Goal: Communication & Community: Answer question/provide support

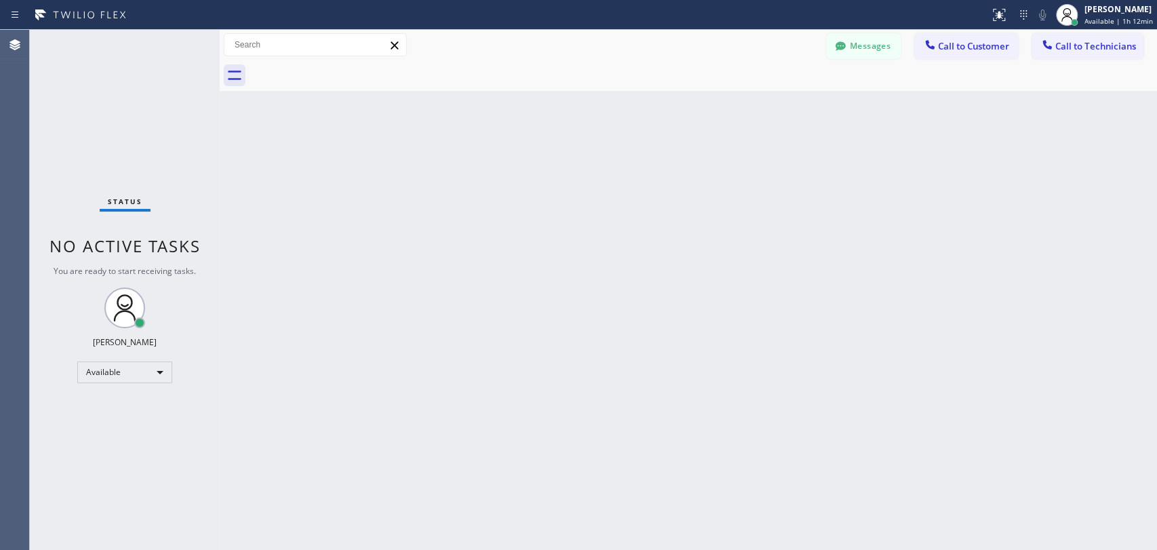
scroll to position [638, 0]
click at [1081, 52] on button "Call to Technicians" at bounding box center [1088, 46] width 112 height 26
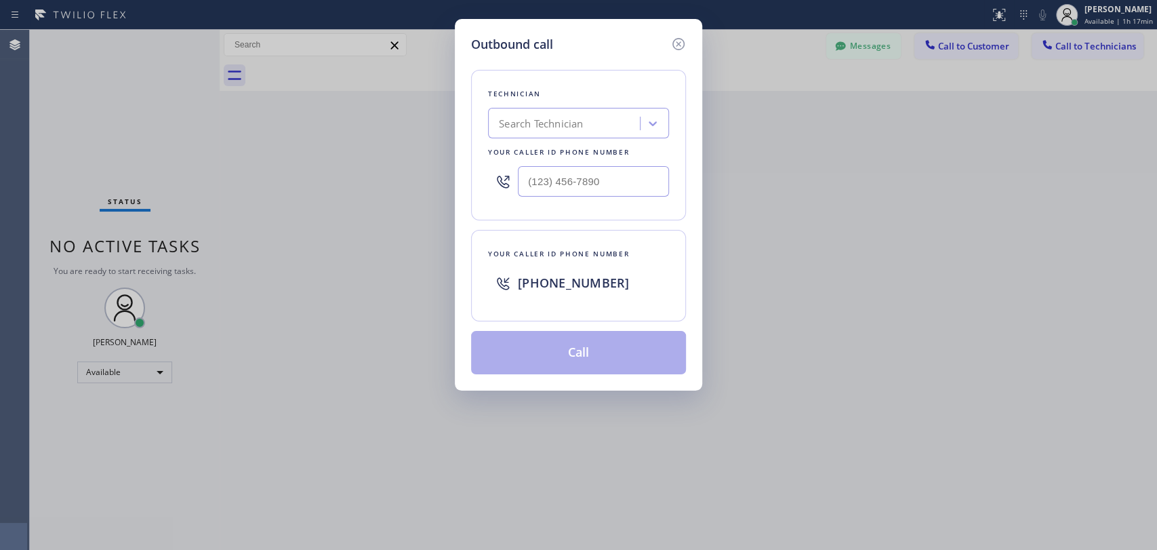
click at [555, 117] on div "Search Technician" at bounding box center [541, 124] width 84 height 16
type input "sevak"
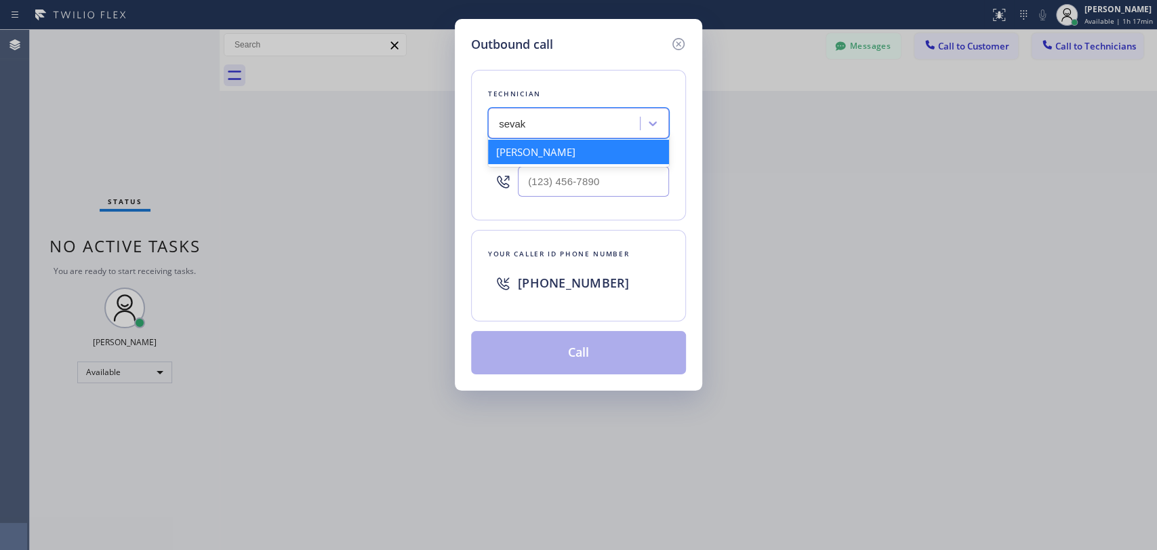
click at [540, 156] on div "[PERSON_NAME]" at bounding box center [578, 152] width 181 height 24
type input "[PHONE_NUMBER]"
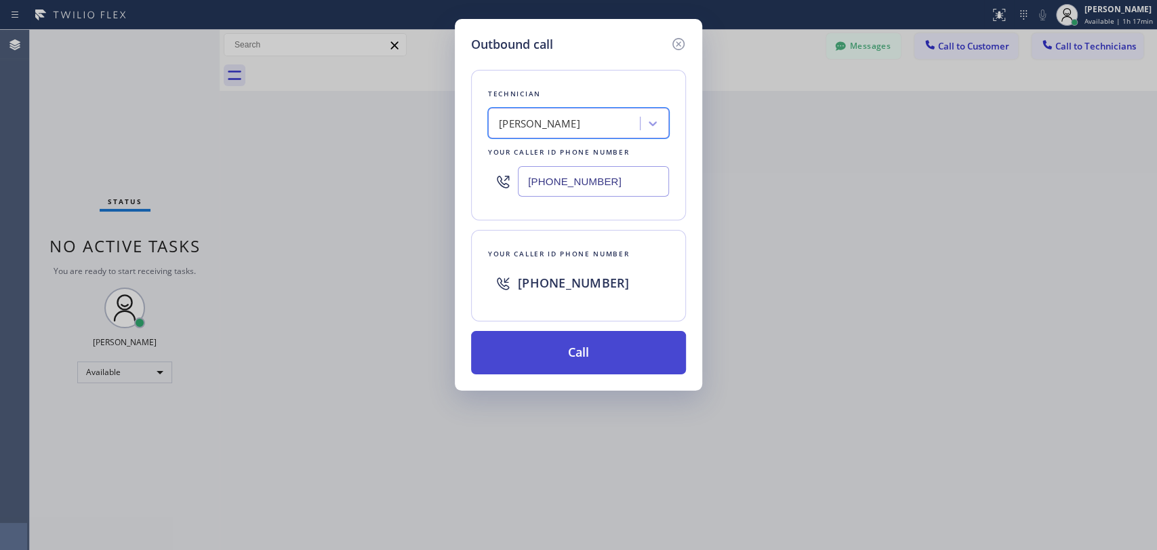
click at [553, 351] on button "Call" at bounding box center [578, 352] width 215 height 43
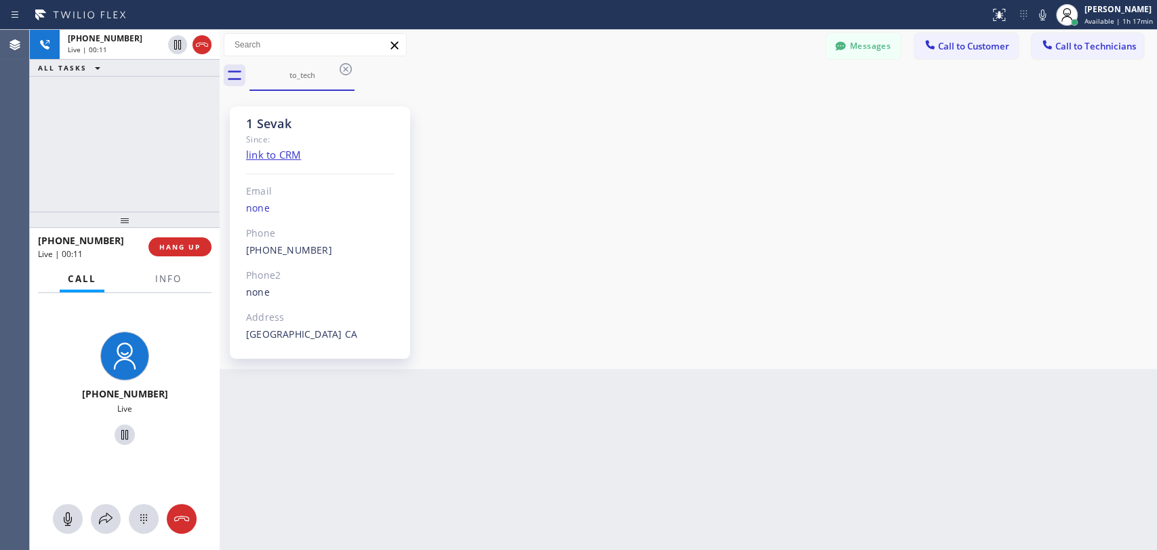
scroll to position [638, 0]
click at [178, 240] on button "HANG UP" at bounding box center [179, 246] width 63 height 19
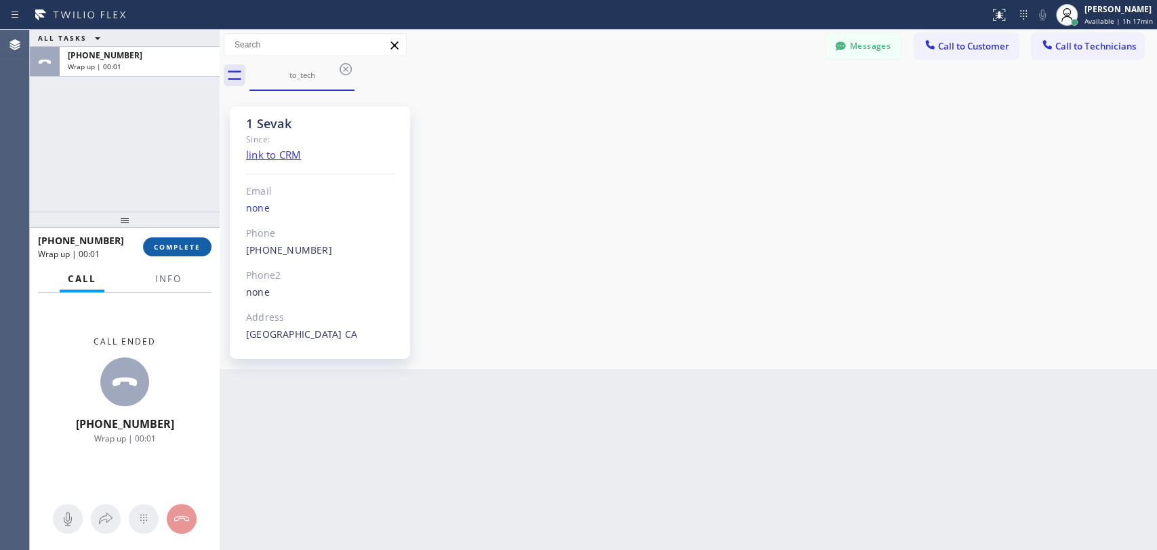
click at [189, 244] on span "COMPLETE" at bounding box center [177, 246] width 47 height 9
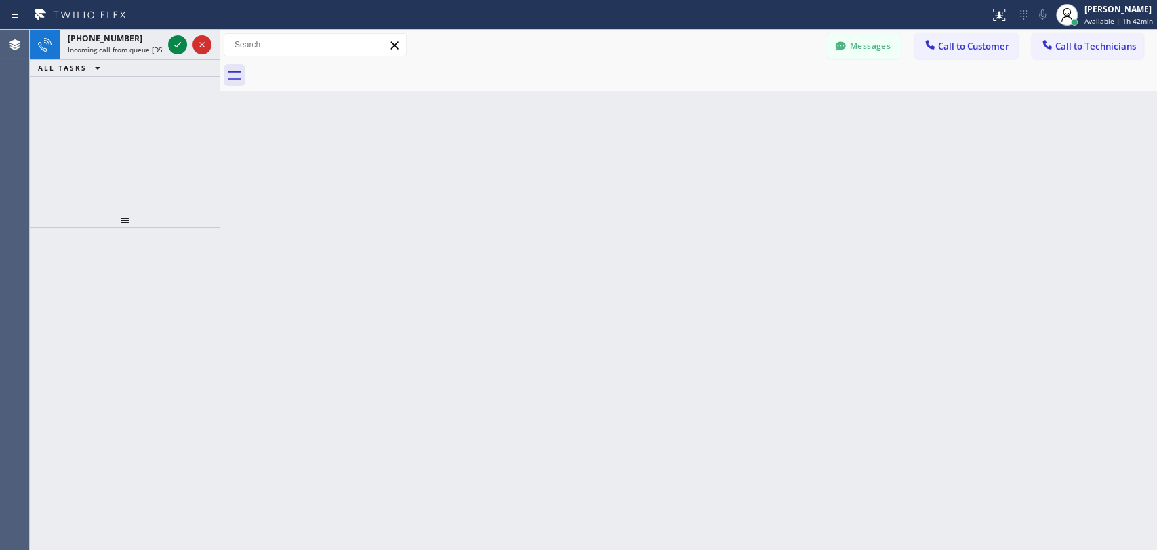
click at [401, 240] on div "Back to Dashboard Change Sender ID Customers Technicians KE [PERSON_NAME] [DATE…" at bounding box center [689, 290] width 938 height 520
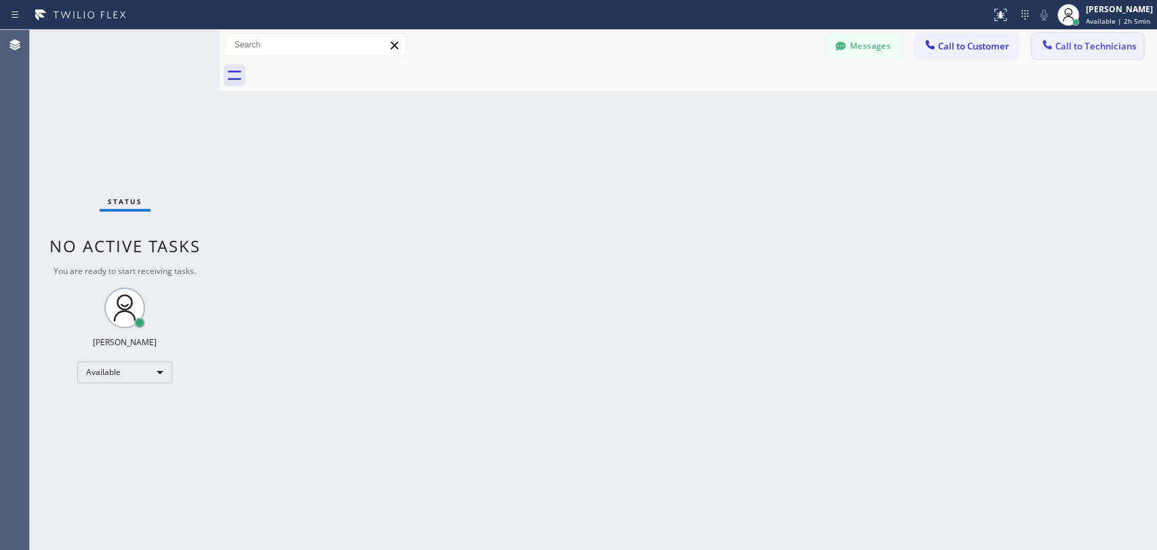
click at [1087, 43] on span "Call to Technicians" at bounding box center [1096, 46] width 81 height 12
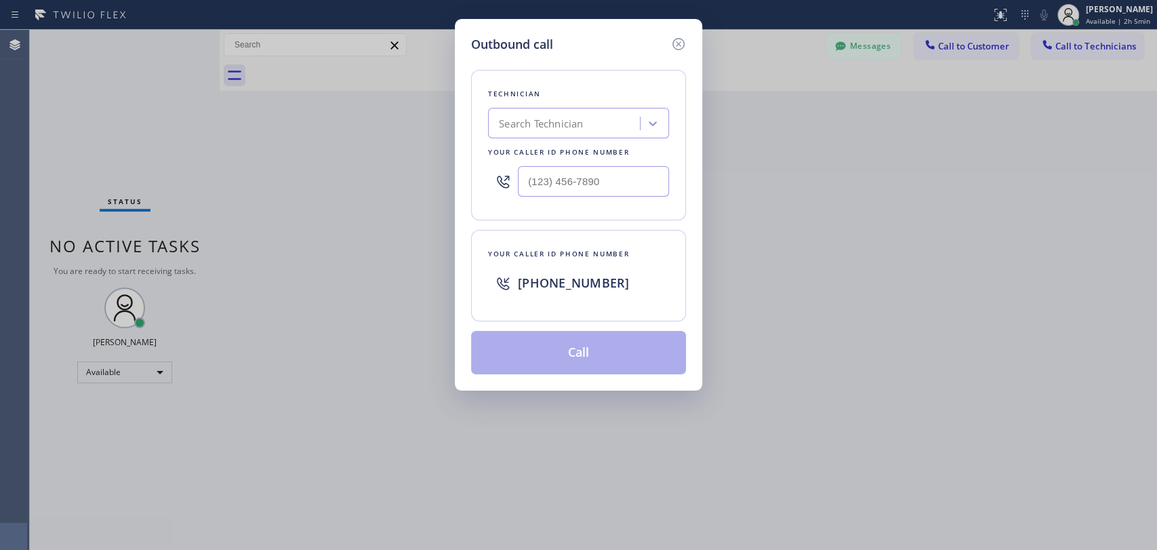
click at [588, 128] on div "Search Technician" at bounding box center [566, 124] width 148 height 24
type input "[PERSON_NAME]"
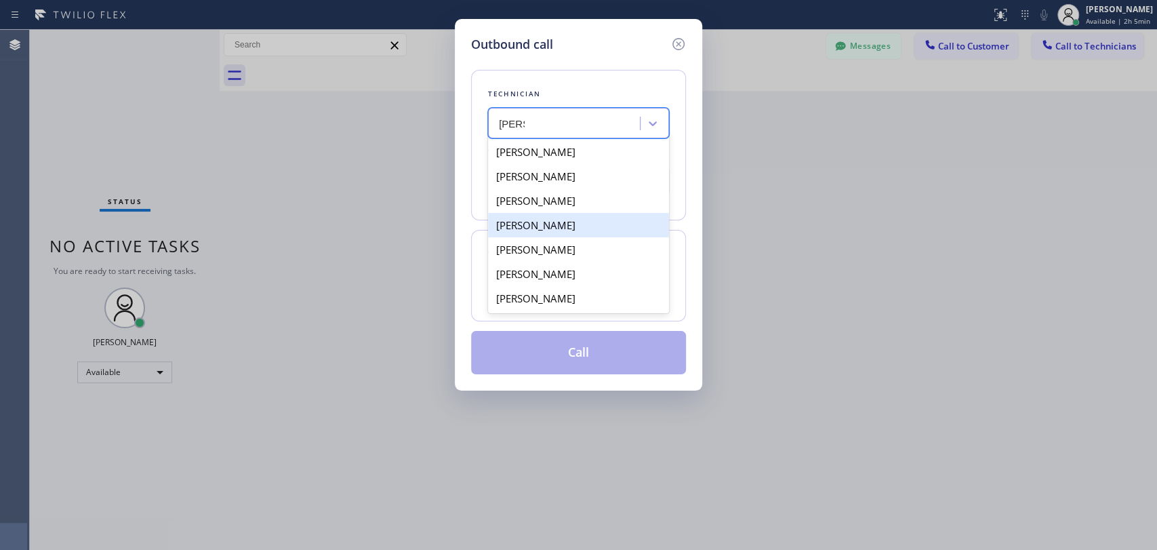
click at [578, 232] on div "[PERSON_NAME]" at bounding box center [578, 225] width 181 height 24
type input "[PHONE_NUMBER]"
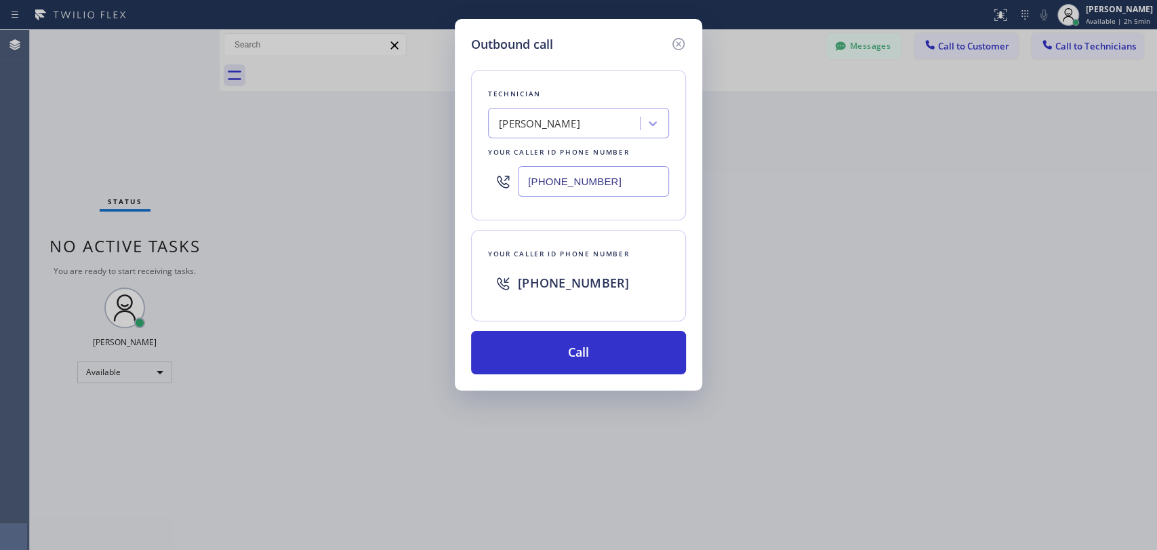
click at [564, 176] on input "[PHONE_NUMBER]" at bounding box center [593, 181] width 151 height 31
click at [563, 178] on input "[PHONE_NUMBER]" at bounding box center [593, 181] width 151 height 31
click at [668, 54] on div "Technician [PERSON_NAME] Your caller id phone number [PHONE_NUMBER] Your caller…" at bounding box center [578, 214] width 215 height 321
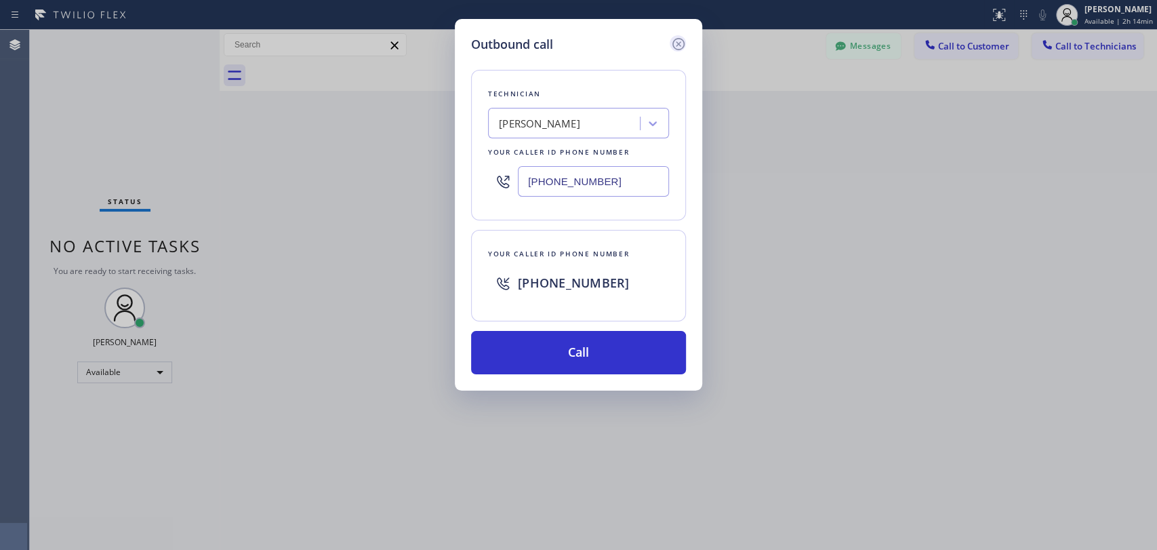
click at [673, 46] on icon at bounding box center [679, 44] width 16 height 16
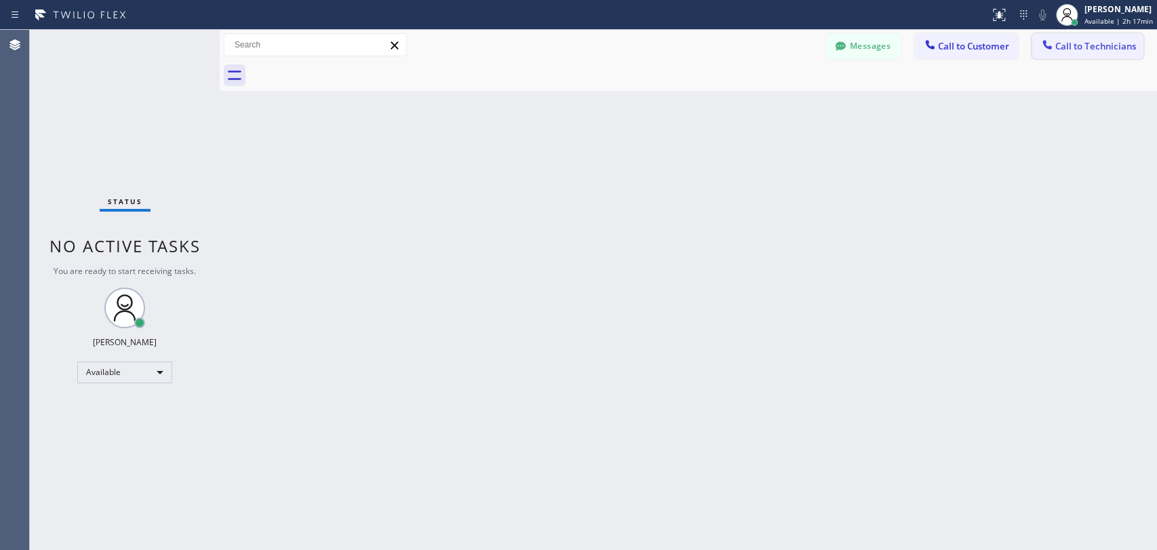
click at [1078, 48] on span "Call to Technicians" at bounding box center [1096, 46] width 81 height 12
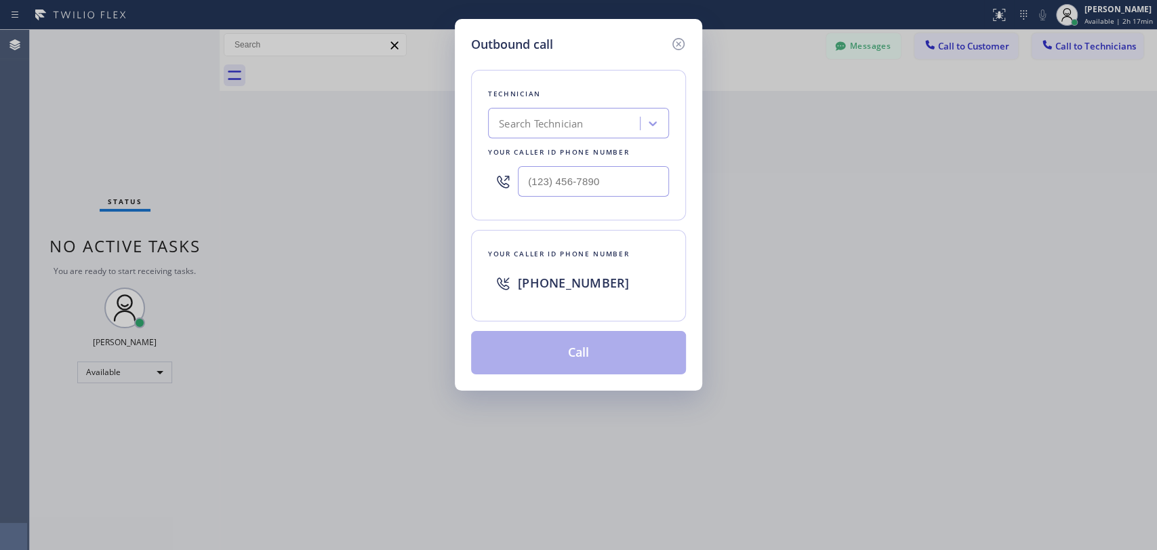
click at [631, 117] on div "Search Technician" at bounding box center [566, 124] width 148 height 24
type input "[PERSON_NAME]"
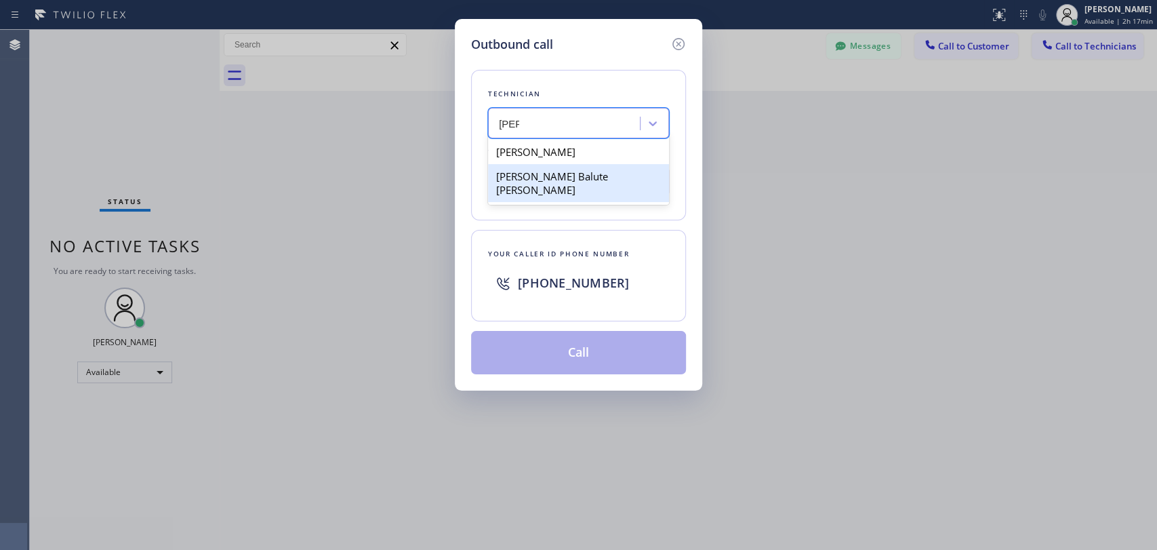
click at [599, 176] on div "[PERSON_NAME] Balute [PERSON_NAME]" at bounding box center [578, 183] width 181 height 38
type input "[PHONE_NUMBER]"
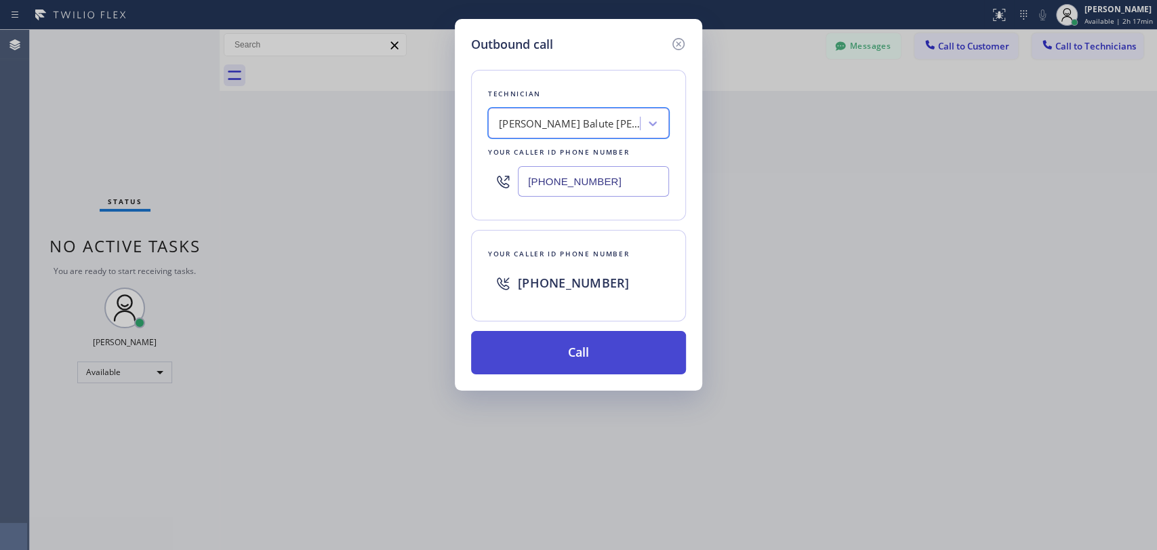
click at [591, 355] on button "Call" at bounding box center [578, 352] width 215 height 43
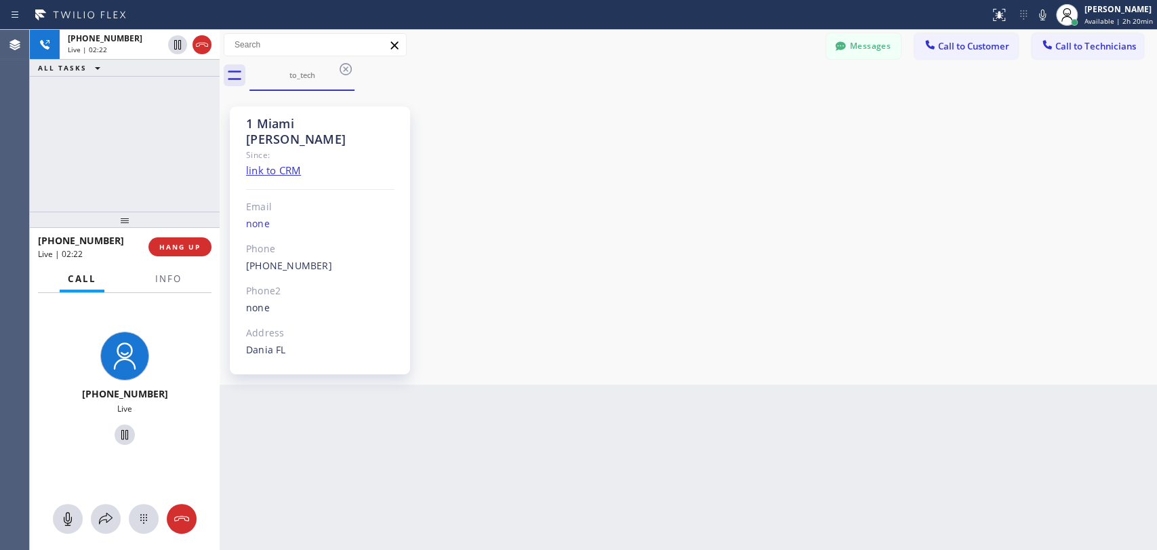
click at [108, 195] on div "[PHONE_NUMBER] Live | 02:22 ALL TASKS ALL TASKS ACTIVE TASKS TASKS IN WRAP UP" at bounding box center [125, 121] width 190 height 182
click at [1063, 45] on span "Call to Technicians" at bounding box center [1096, 46] width 81 height 12
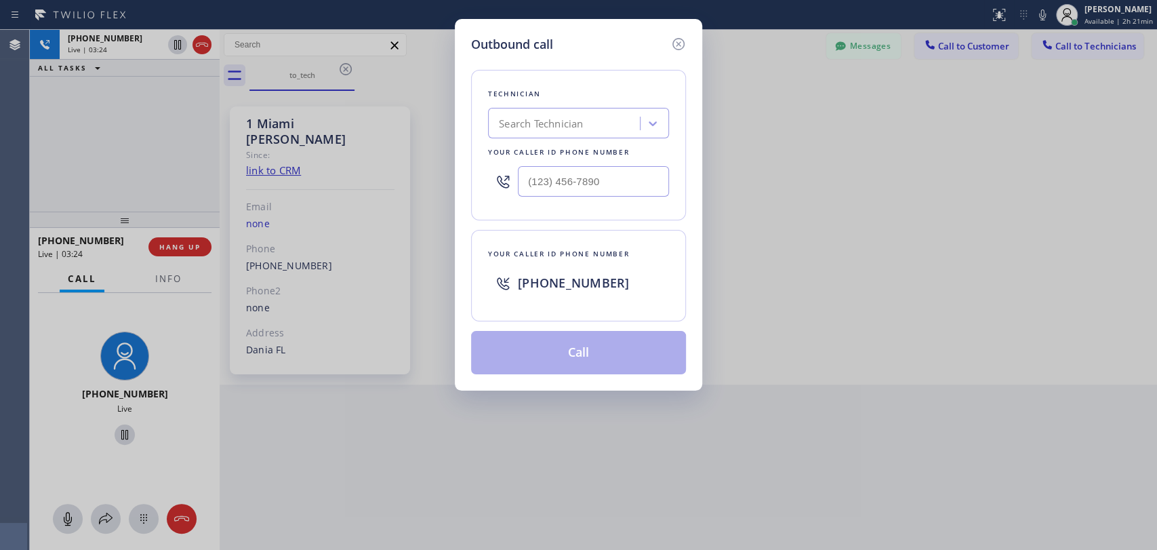
click at [1046, 258] on div "Outbound call Technician Search Technician Your caller id phone number Your cal…" at bounding box center [578, 275] width 1157 height 550
click at [572, 123] on div "Search Technician" at bounding box center [541, 124] width 84 height 16
type input "[PERSON_NAME]"
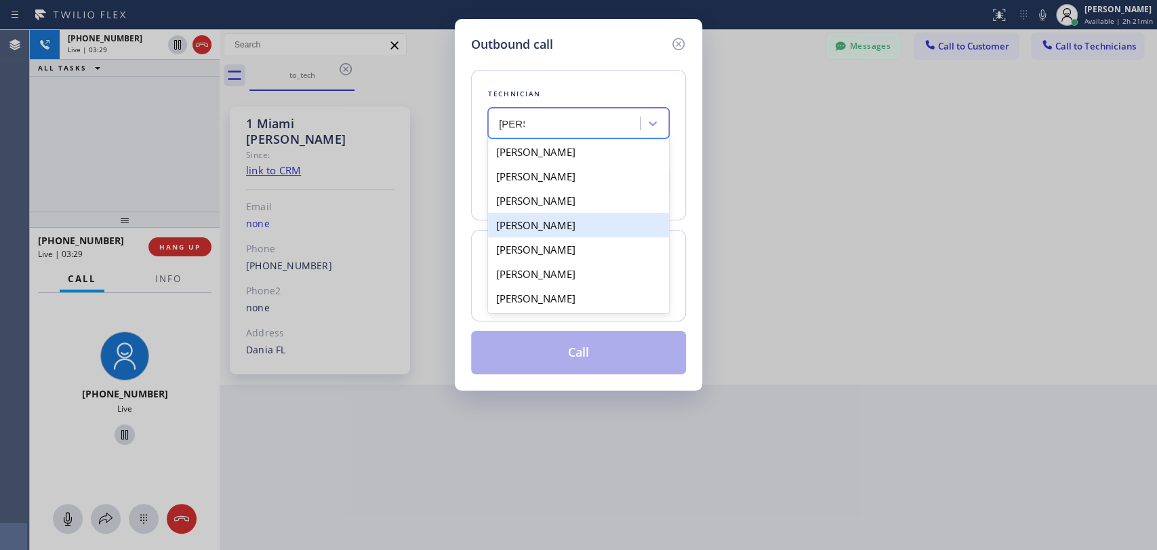
click at [563, 226] on div "[PERSON_NAME]" at bounding box center [578, 225] width 181 height 24
type input "[PHONE_NUMBER]"
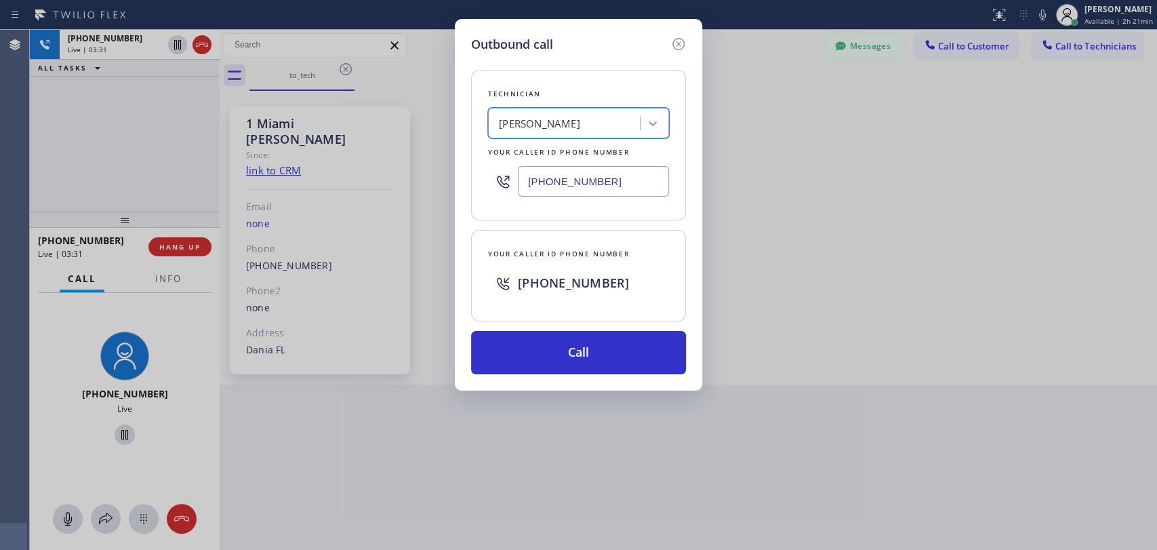
click at [584, 180] on input "[PHONE_NUMBER]" at bounding box center [593, 181] width 151 height 31
drag, startPoint x: 397, startPoint y: 437, endPoint x: 498, endPoint y: 199, distance: 259.2
click at [397, 437] on div "Outbound call Technician [PERSON_NAME] Your caller id phone number [PHONE_NUMBE…" at bounding box center [578, 275] width 1157 height 550
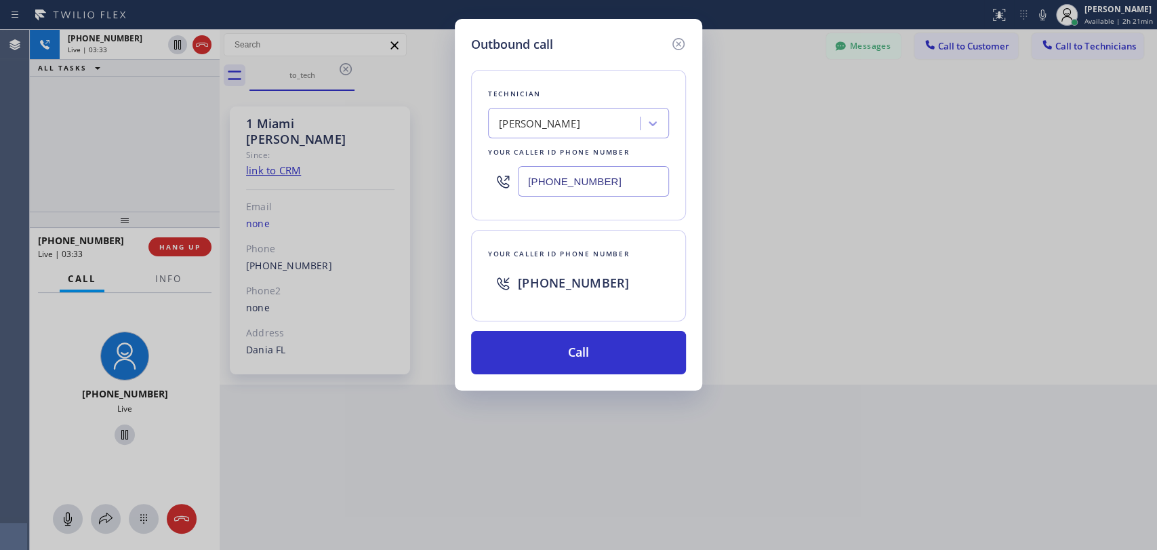
click at [682, 39] on icon at bounding box center [679, 44] width 12 height 12
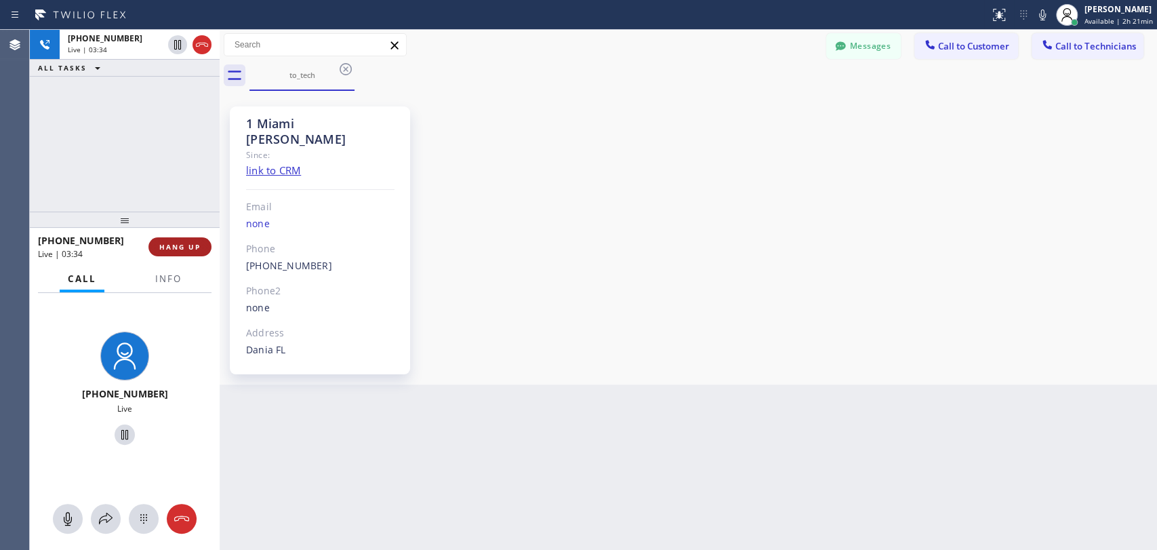
click at [193, 245] on span "HANG UP" at bounding box center [179, 246] width 41 height 9
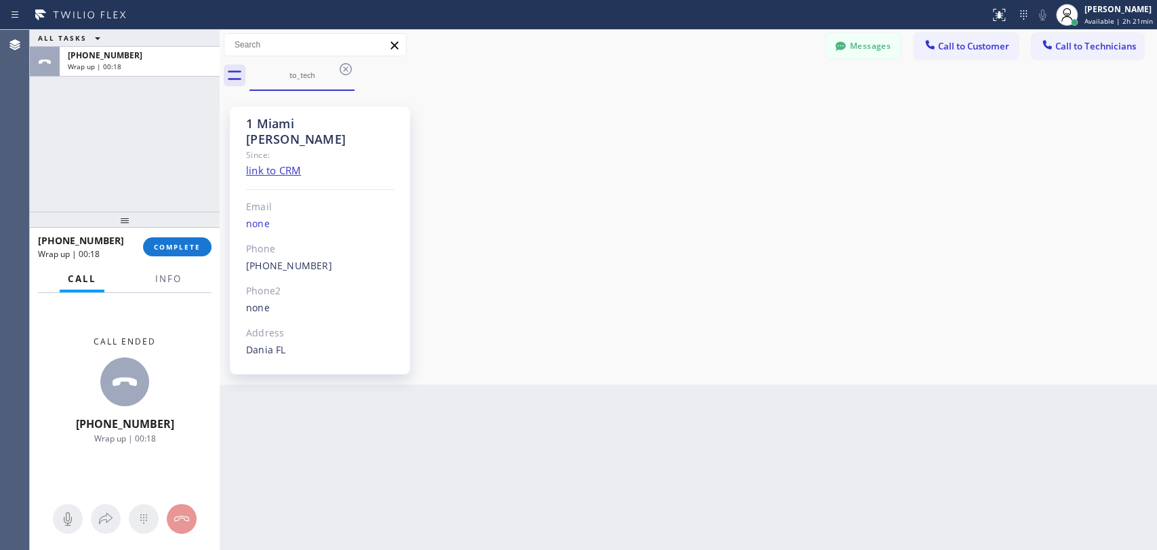
click at [1090, 239] on div "1 Miami [PERSON_NAME] Since: link to CRM Email none Phone [PHONE_NUMBER] Outbou…" at bounding box center [688, 237] width 931 height 287
click at [1088, 212] on div "1 Miami [PERSON_NAME] Since: link to CRM Email none Phone [PHONE_NUMBER] Outbou…" at bounding box center [688, 237] width 931 height 287
click at [1088, 45] on span "Call to Technicians" at bounding box center [1096, 46] width 81 height 12
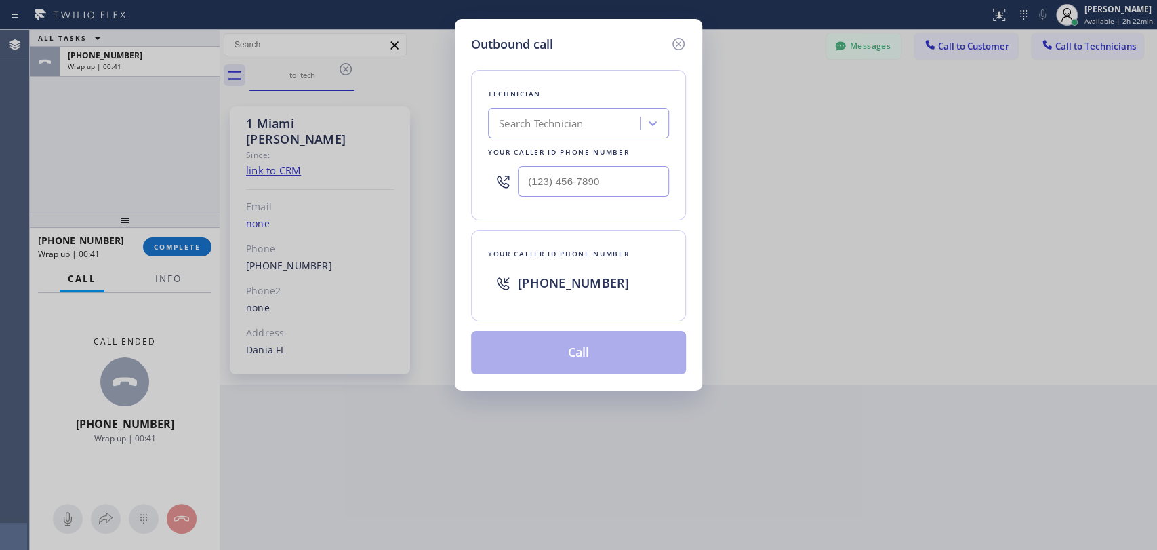
click at [116, 164] on div "Outbound call Technician Search Technician Your caller id phone number Your cal…" at bounding box center [578, 275] width 1157 height 550
click at [198, 248] on div "Outbound call Technician Search Technician Your caller id phone number Your cal…" at bounding box center [578, 275] width 1157 height 550
click at [175, 248] on div "Outbound call Technician Search Technician Your caller id phone number Your cal…" at bounding box center [578, 275] width 1157 height 550
click at [680, 41] on icon at bounding box center [679, 44] width 16 height 16
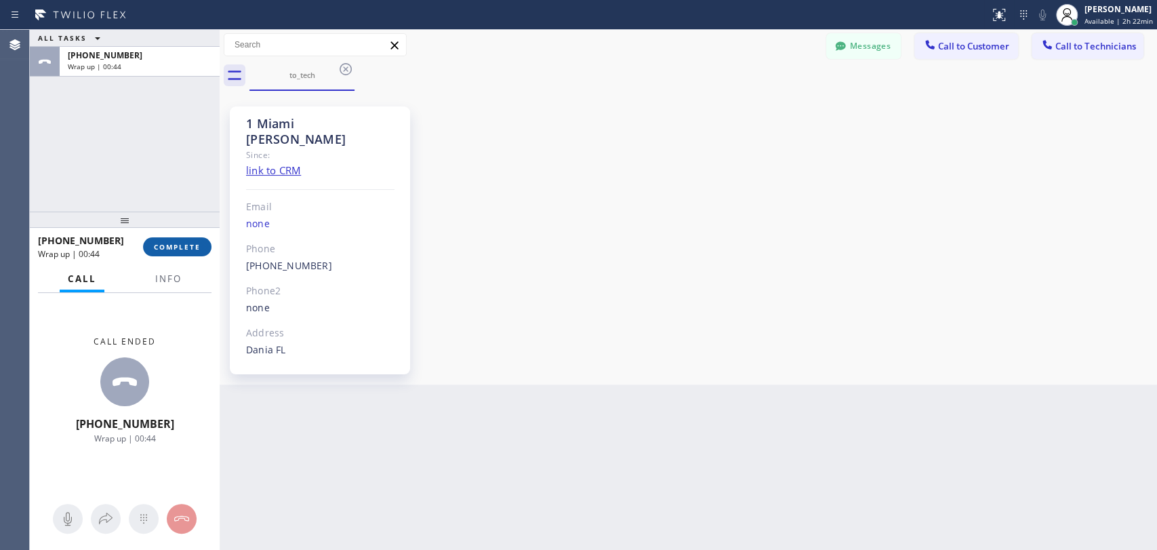
click at [172, 245] on span "COMPLETE" at bounding box center [177, 246] width 47 height 9
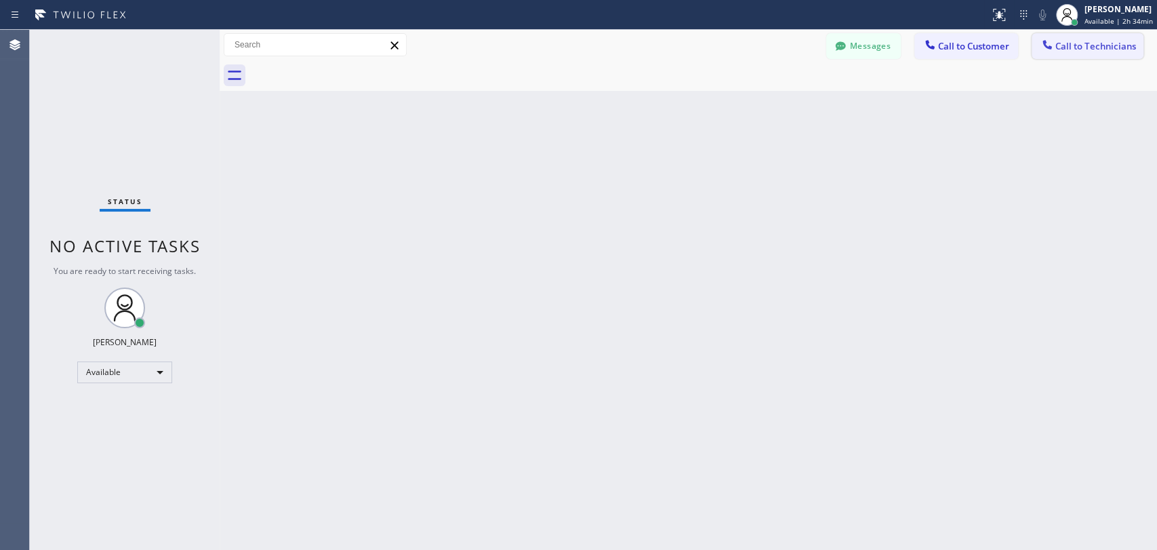
click at [1055, 49] on div at bounding box center [1047, 46] width 16 height 16
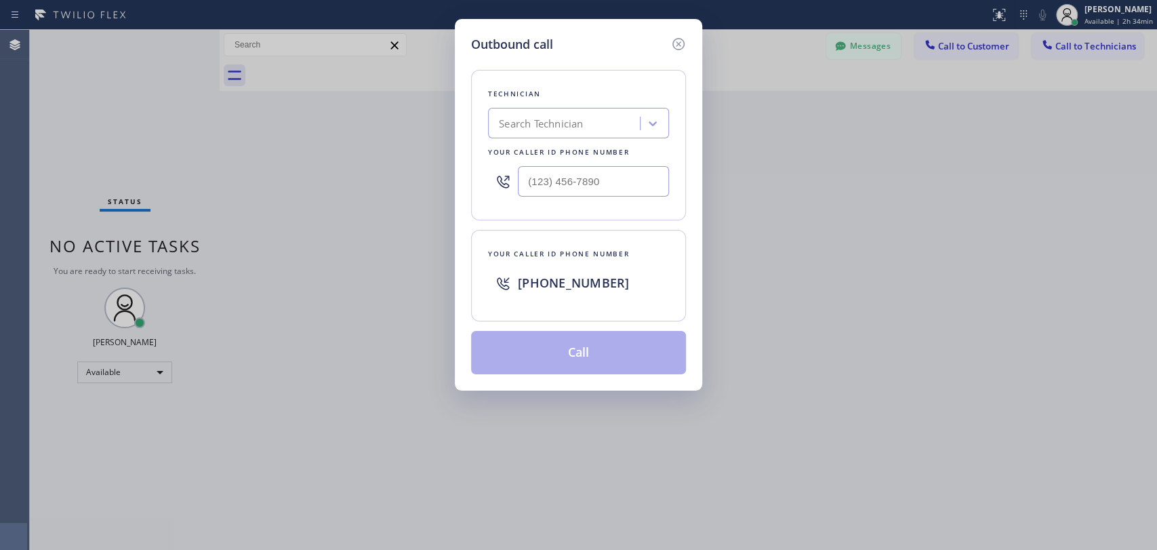
click at [527, 121] on div "Search Technician" at bounding box center [541, 124] width 84 height 16
type input "[PERSON_NAME]"
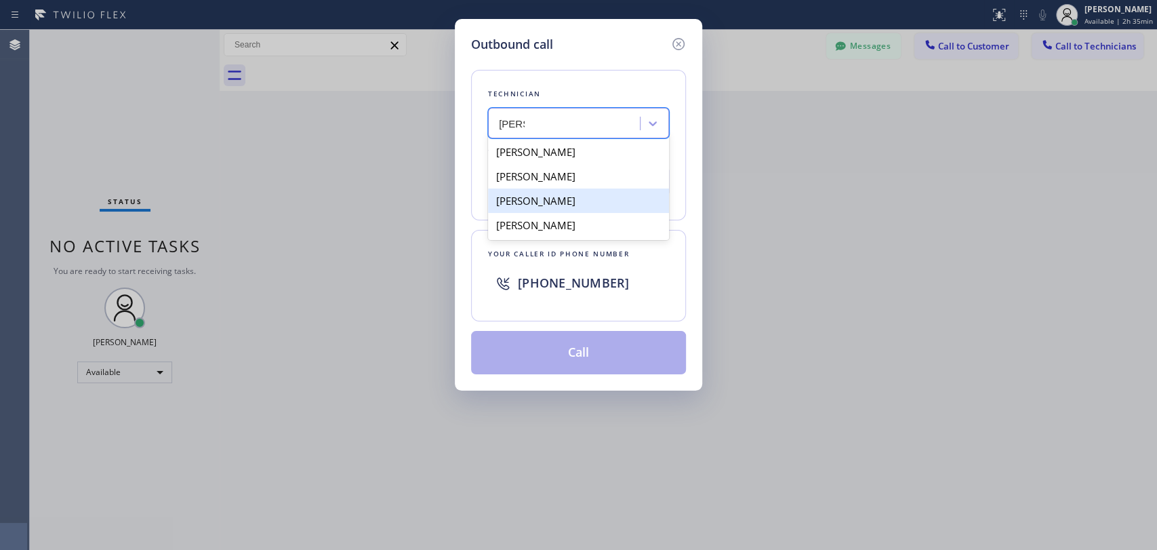
click at [569, 197] on div "[PERSON_NAME]" at bounding box center [578, 200] width 181 height 24
type input "[PHONE_NUMBER]"
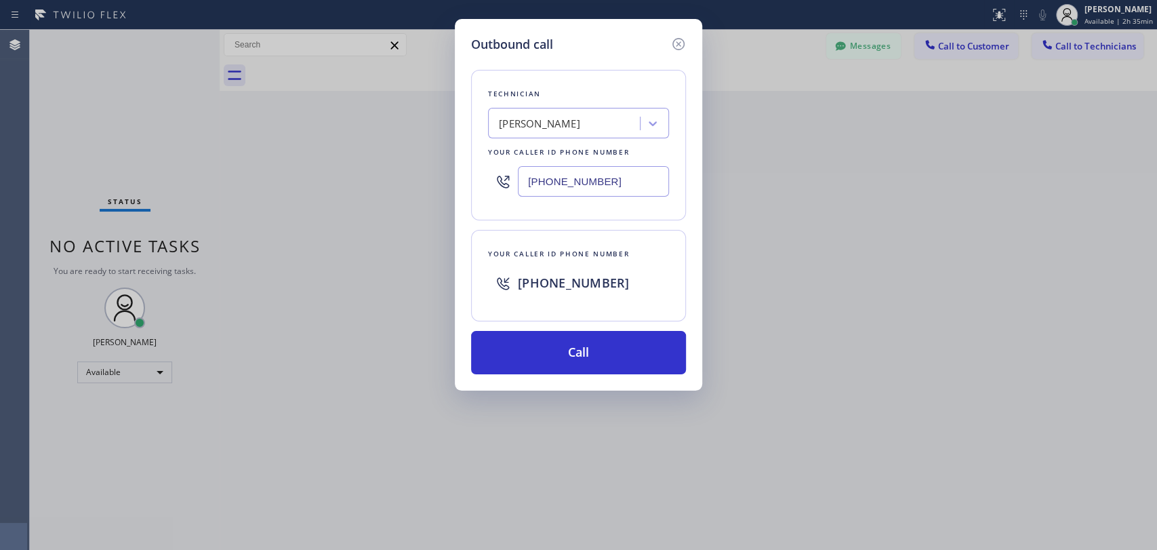
drag, startPoint x: 599, startPoint y: 352, endPoint x: 597, endPoint y: 309, distance: 42.8
click at [599, 352] on button "Call" at bounding box center [578, 352] width 215 height 43
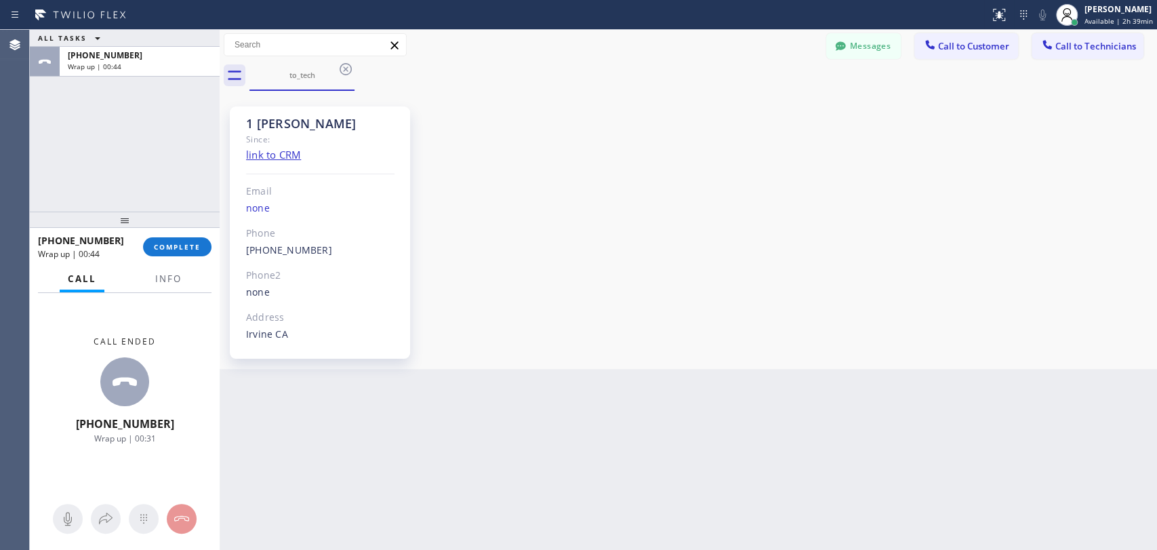
scroll to position [6185, 0]
click at [176, 245] on span "COMPLETE" at bounding box center [177, 246] width 47 height 9
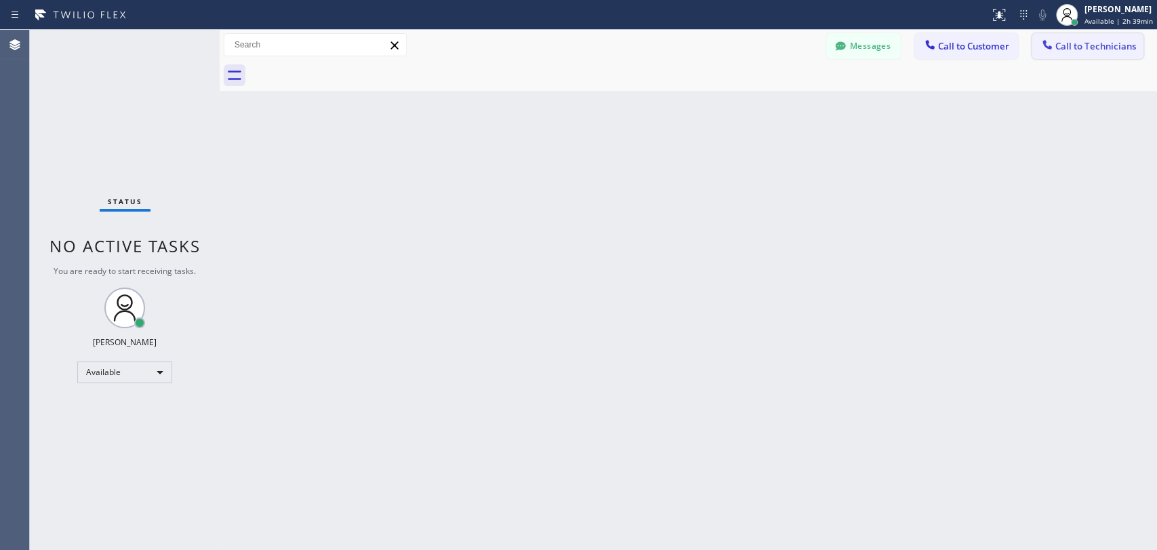
click at [1074, 54] on button "Call to Technicians" at bounding box center [1088, 46] width 112 height 26
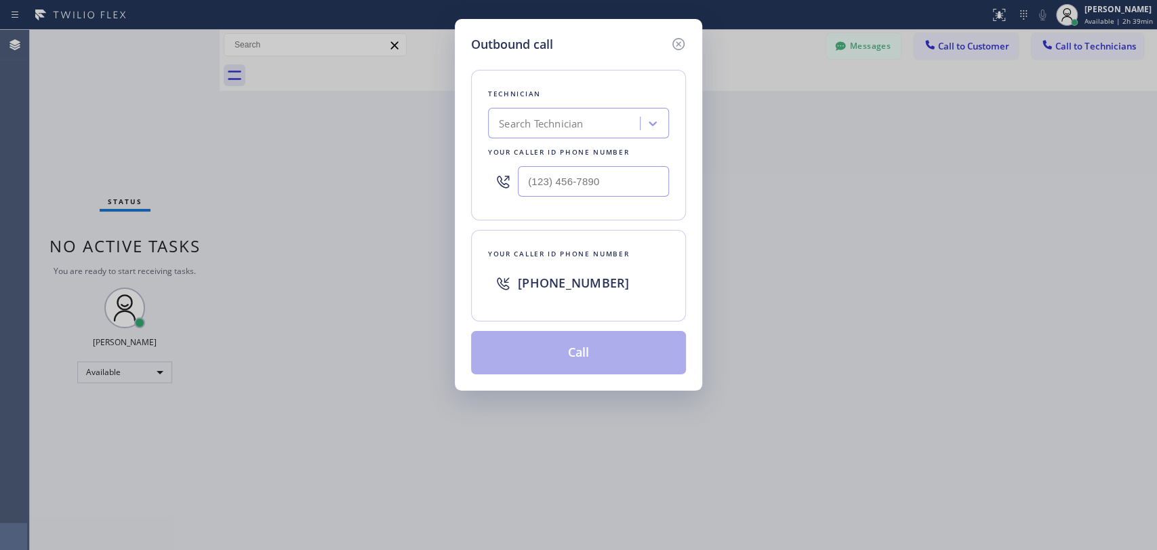
click at [574, 124] on div "Search Technician" at bounding box center [541, 124] width 84 height 16
type input "sevak"
click at [593, 148] on div "[PERSON_NAME]" at bounding box center [578, 152] width 181 height 24
type input "[PHONE_NUMBER]"
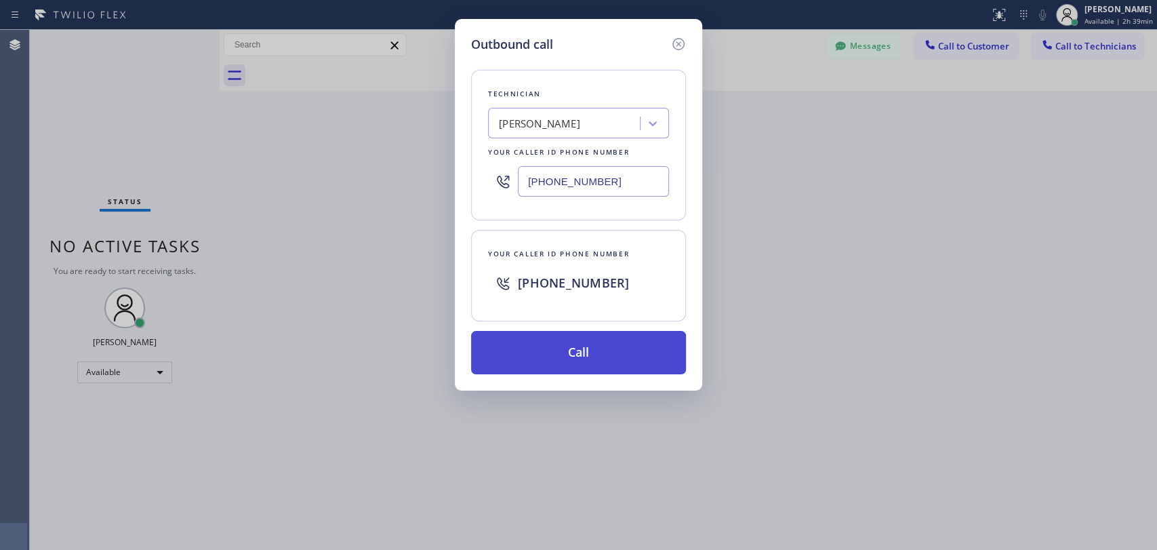
click at [560, 344] on button "Call" at bounding box center [578, 352] width 215 height 43
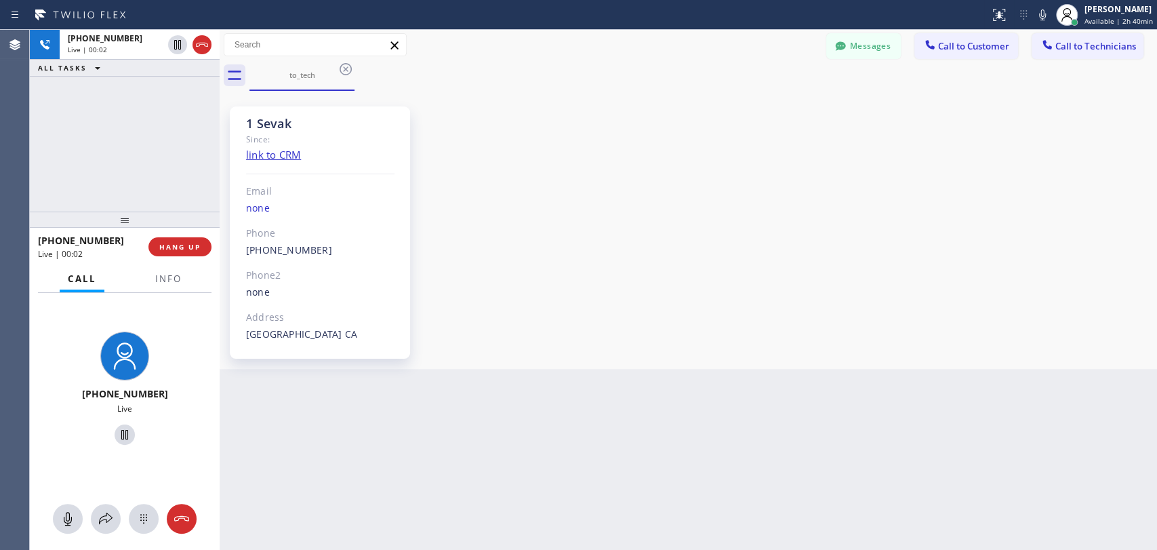
scroll to position [638, 0]
click at [171, 245] on span "HANG UP" at bounding box center [179, 246] width 41 height 9
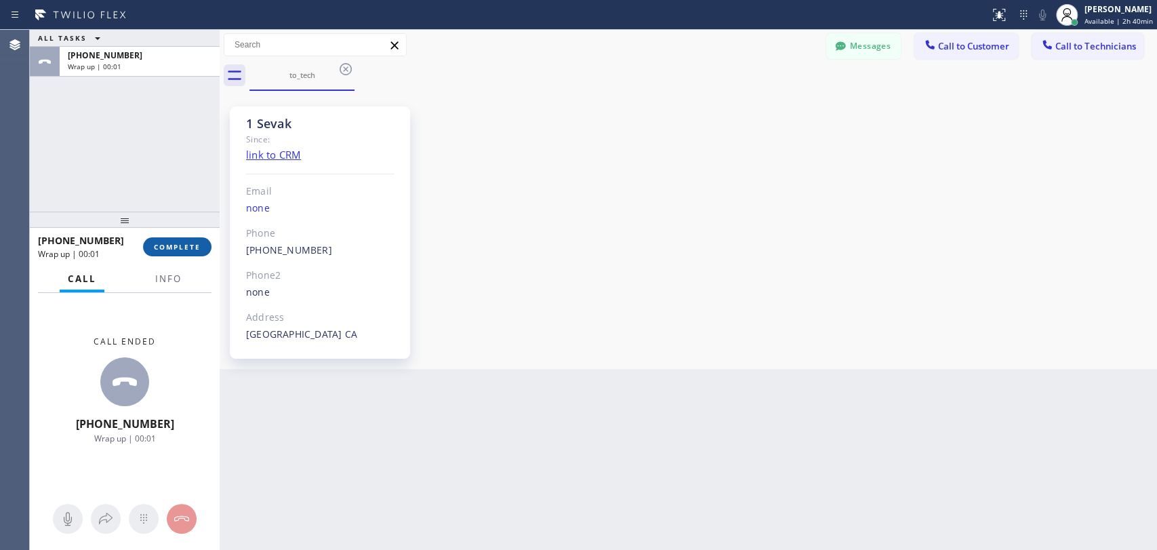
click at [188, 251] on span "COMPLETE" at bounding box center [177, 246] width 47 height 9
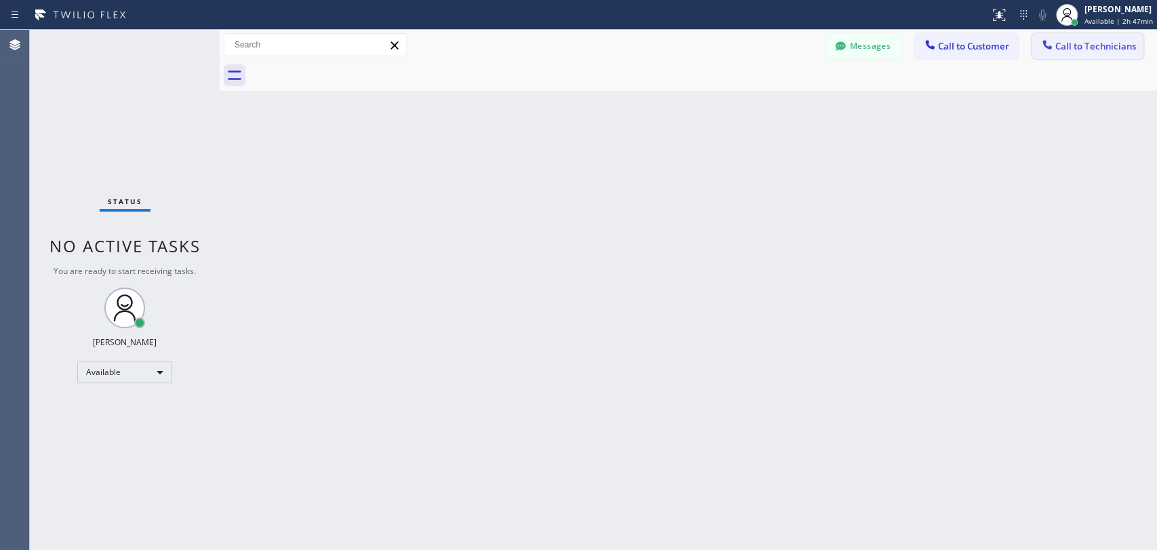
click at [1080, 38] on button "Call to Technicians" at bounding box center [1088, 46] width 112 height 26
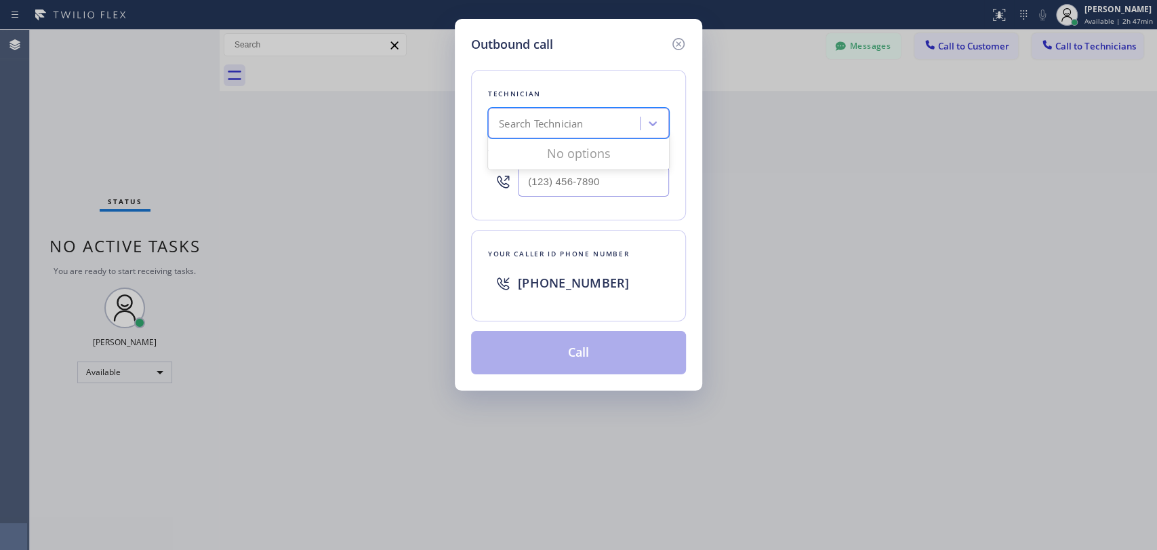
click at [571, 128] on div "Search Technician" at bounding box center [541, 124] width 84 height 16
type input "seva"
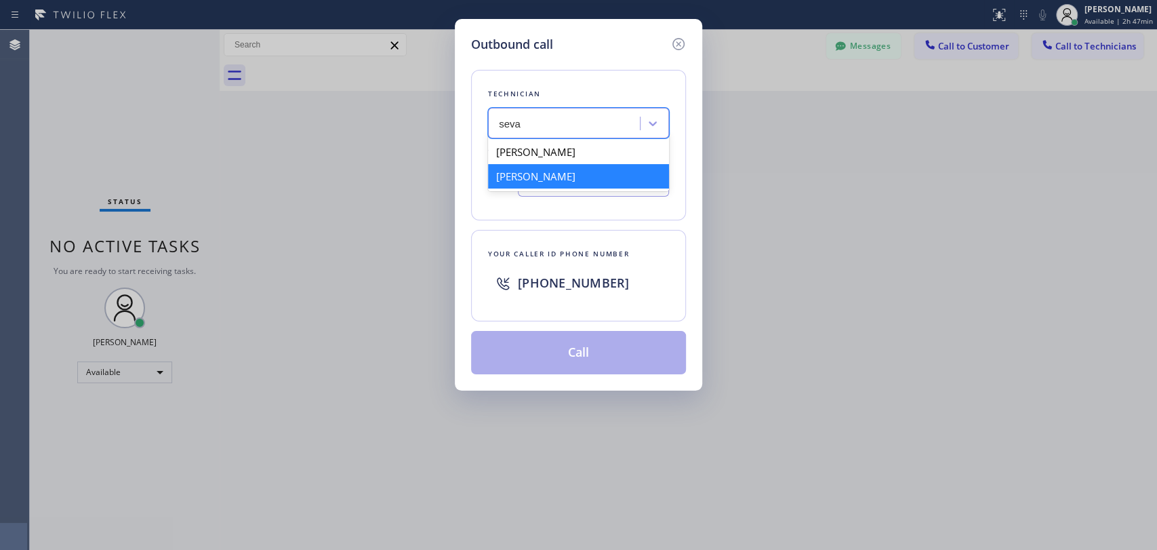
click at [533, 171] on div "[PERSON_NAME]" at bounding box center [578, 176] width 181 height 24
type input "[PHONE_NUMBER]"
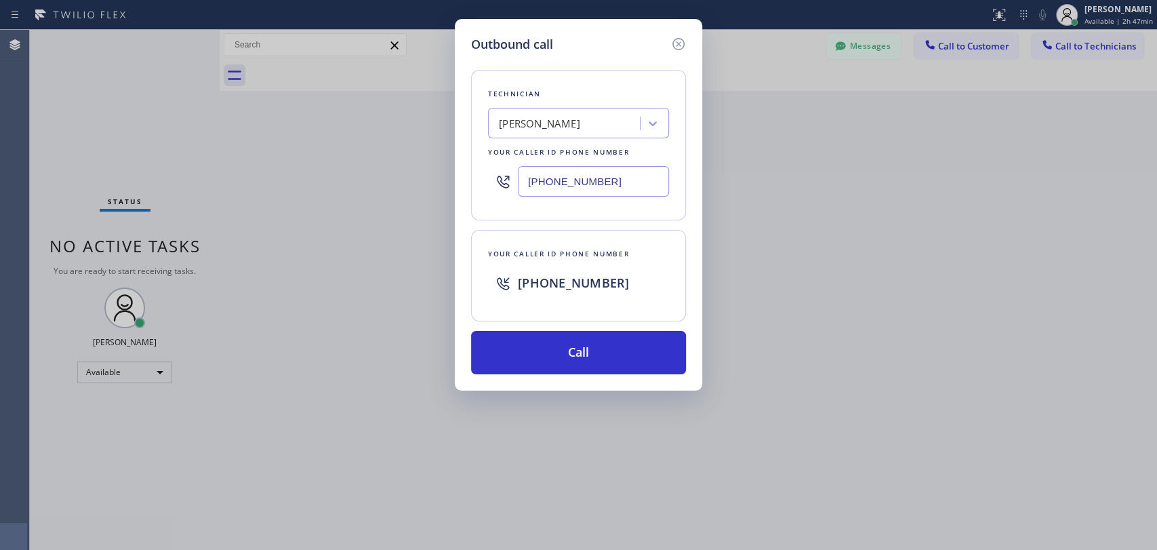
drag, startPoint x: 622, startPoint y: 181, endPoint x: 492, endPoint y: 182, distance: 130.2
click at [492, 182] on div "[PHONE_NUMBER]" at bounding box center [578, 181] width 181 height 44
click at [673, 40] on icon at bounding box center [679, 44] width 16 height 16
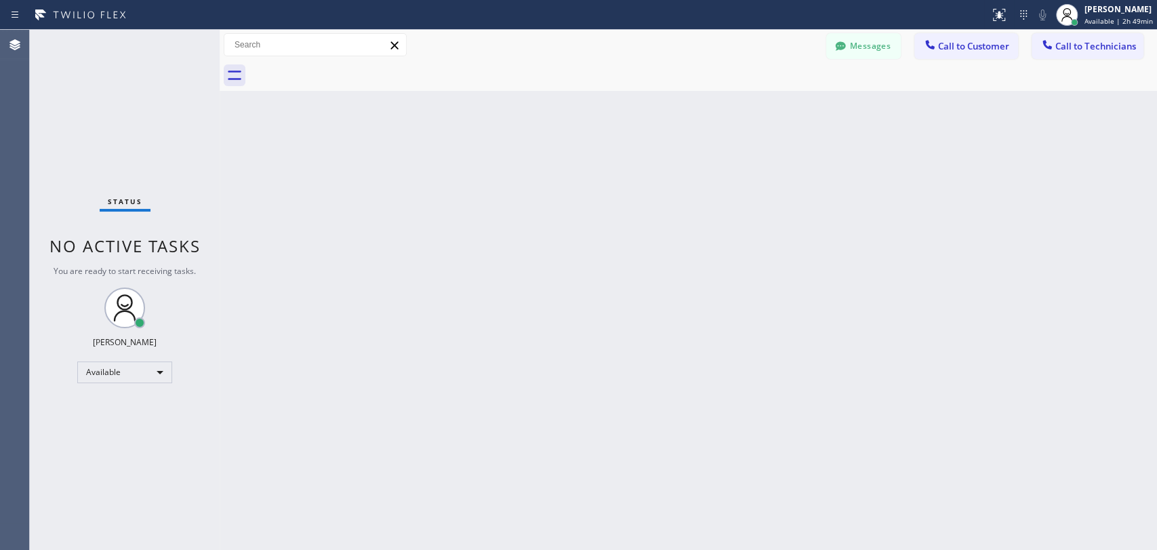
click at [1083, 202] on div "Back to Dashboard Change Sender ID Customers Technicians KE [PERSON_NAME] [DATE…" at bounding box center [689, 290] width 938 height 520
click at [1052, 50] on icon at bounding box center [1048, 45] width 14 height 14
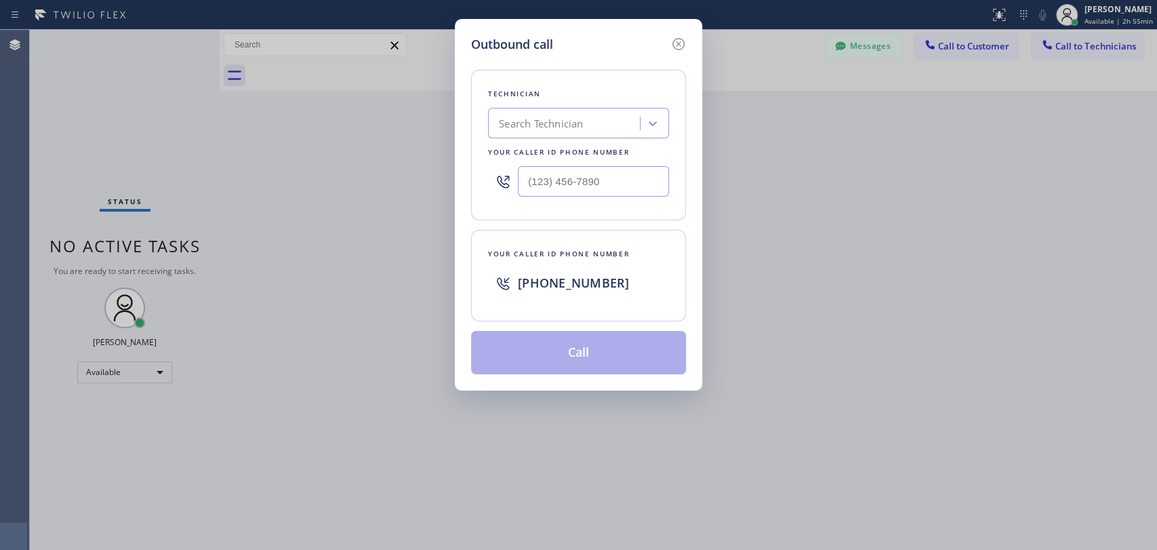
click at [608, 125] on div "Search Technician" at bounding box center [566, 124] width 148 height 24
type input "[PERSON_NAME]"
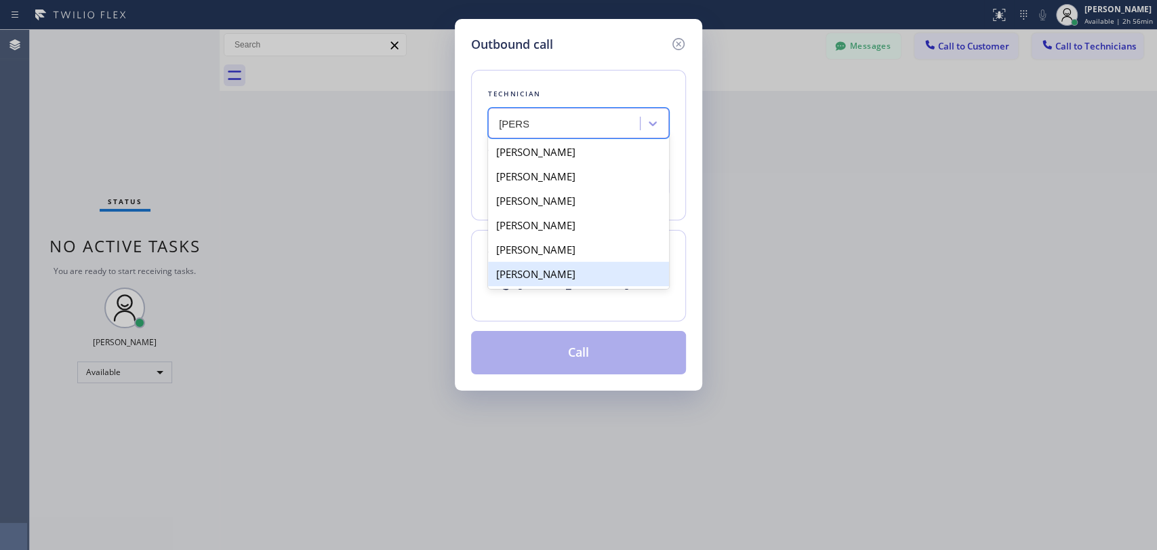
click at [597, 276] on div "[PERSON_NAME]" at bounding box center [578, 274] width 181 height 24
type input "[PHONE_NUMBER]"
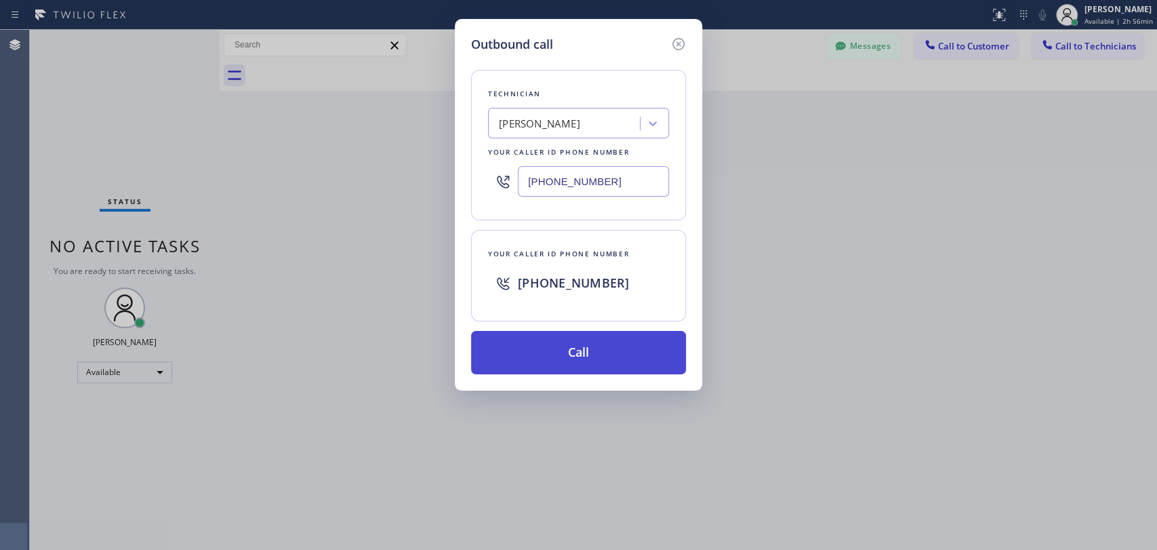
click at [582, 353] on button "Call" at bounding box center [578, 352] width 215 height 43
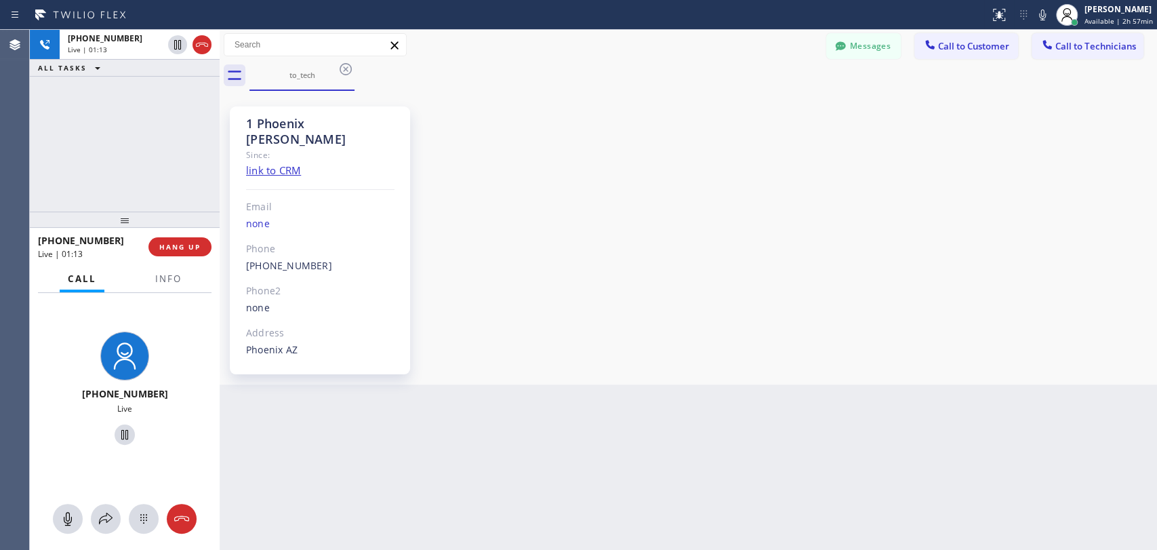
click at [36, 166] on div "[PHONE_NUMBER] Live | 01:13 ALL TASKS ALL TASKS ACTIVE TASKS TASKS IN WRAP UP" at bounding box center [125, 121] width 190 height 182
drag, startPoint x: 371, startPoint y: 121, endPoint x: 246, endPoint y: 126, distance: 124.8
click at [246, 126] on div "1 Phoenix [PERSON_NAME]" at bounding box center [320, 131] width 148 height 31
copy div "1 Phoenix [PERSON_NAME]"
drag, startPoint x: 143, startPoint y: 195, endPoint x: 184, endPoint y: 245, distance: 65.0
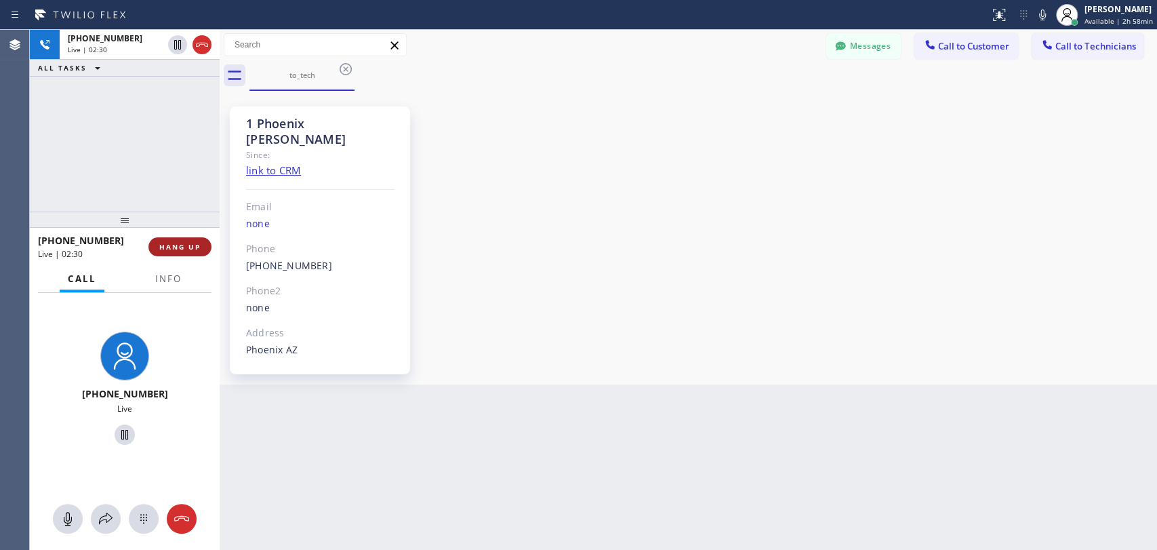
click at [143, 195] on div "[PHONE_NUMBER] Live | 02:30 ALL TASKS ALL TASKS ACTIVE TASKS TASKS IN WRAP UP" at bounding box center [125, 121] width 190 height 182
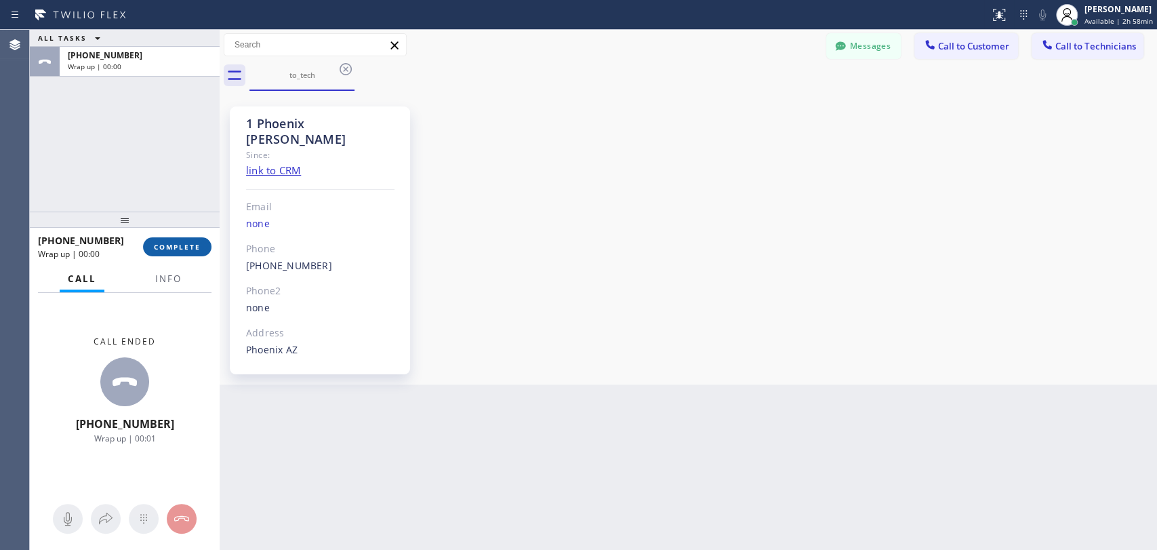
click at [184, 245] on span "COMPLETE" at bounding box center [177, 246] width 47 height 9
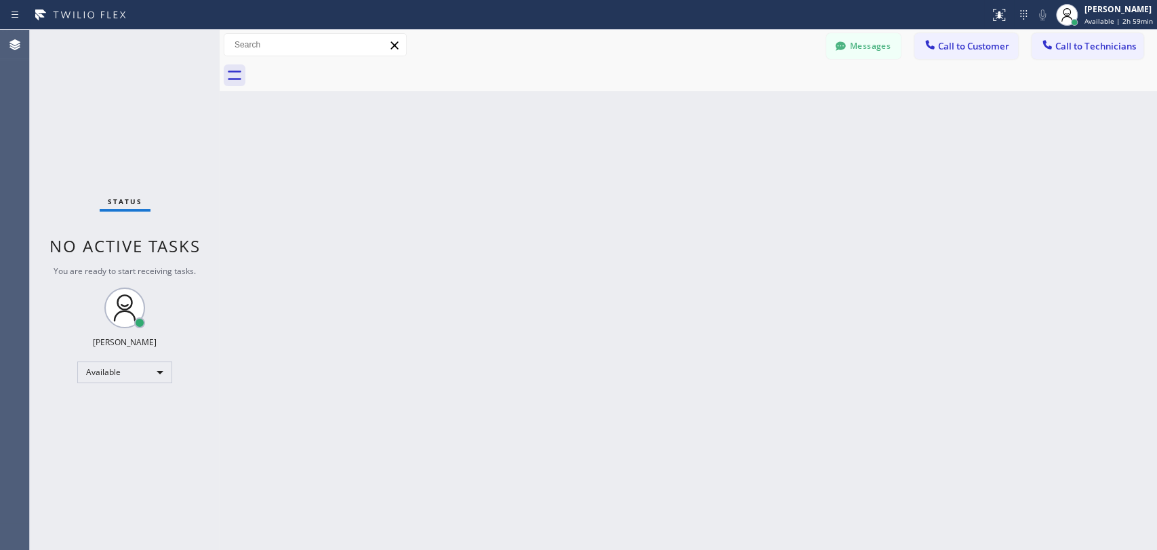
drag, startPoint x: 1057, startPoint y: 193, endPoint x: 1041, endPoint y: 197, distance: 16.0
click at [1057, 194] on div "Back to Dashboard Change Sender ID Customers Technicians KE [PERSON_NAME] [DATE…" at bounding box center [689, 290] width 938 height 520
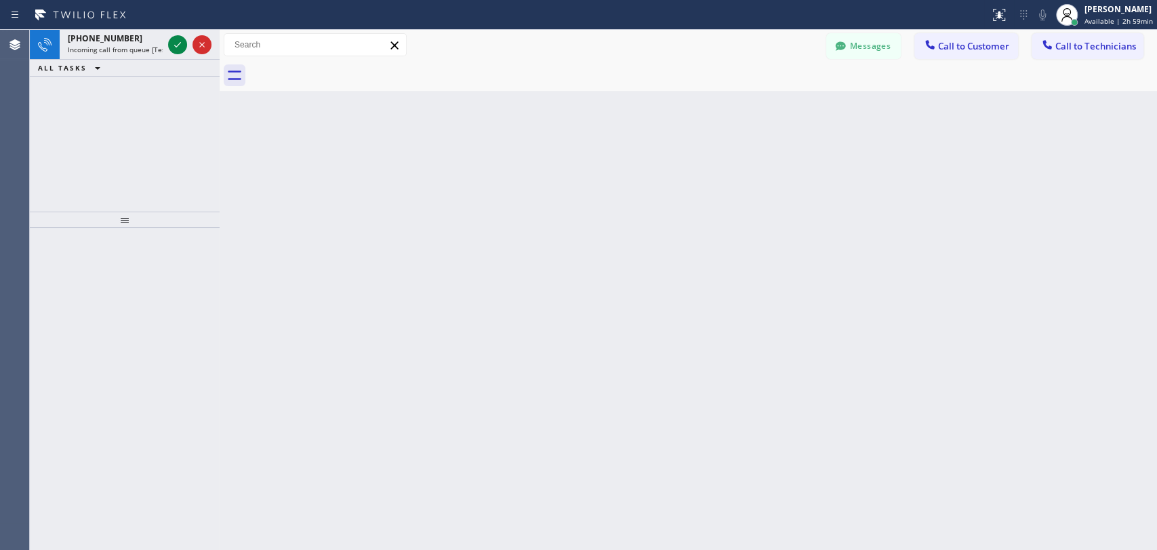
click at [26, 250] on div "Agent Desktop" at bounding box center [14, 290] width 29 height 520
click at [37, 126] on div "[PHONE_NUMBER] Incoming call from queue [Test] All ALL TASKS ALL TASKS ACTIVE T…" at bounding box center [125, 121] width 190 height 182
click at [78, 134] on div "[PHONE_NUMBER] Incoming call from queue [Test] All ALL TASKS ALL TASKS ACTIVE T…" at bounding box center [125, 121] width 190 height 182
click at [206, 43] on icon at bounding box center [202, 45] width 16 height 16
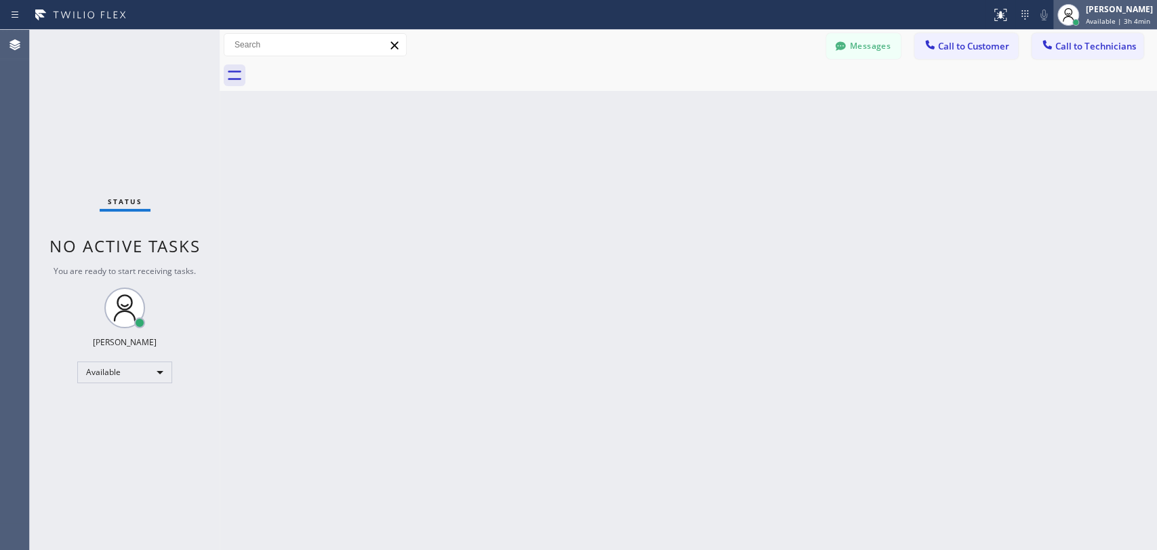
click at [1073, 28] on div at bounding box center [1069, 15] width 30 height 30
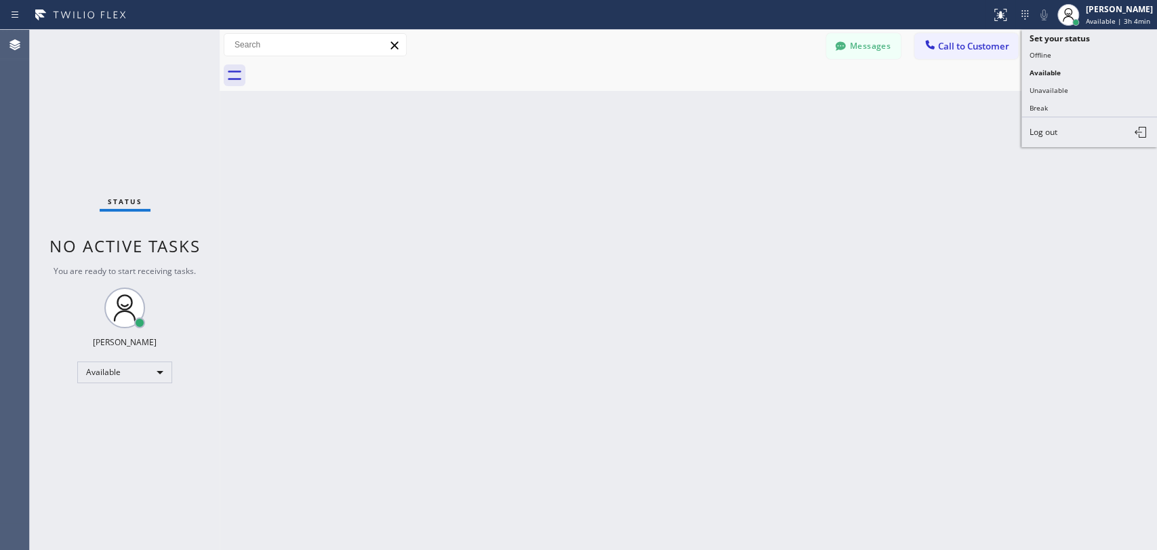
click at [954, 125] on div "Back to Dashboard Change Sender ID Customers Technicians KE [PERSON_NAME] [DATE…" at bounding box center [689, 290] width 938 height 520
click at [1058, 48] on span "Call to Technicians" at bounding box center [1096, 46] width 81 height 12
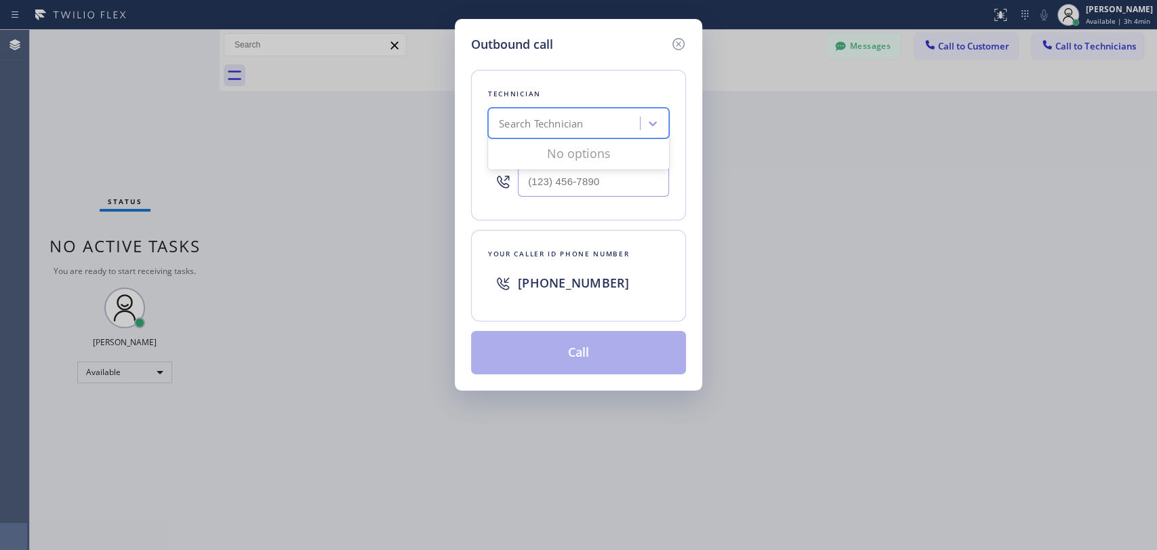
click at [576, 120] on div "Search Technician" at bounding box center [541, 124] width 84 height 16
type input "[PERSON_NAME]"
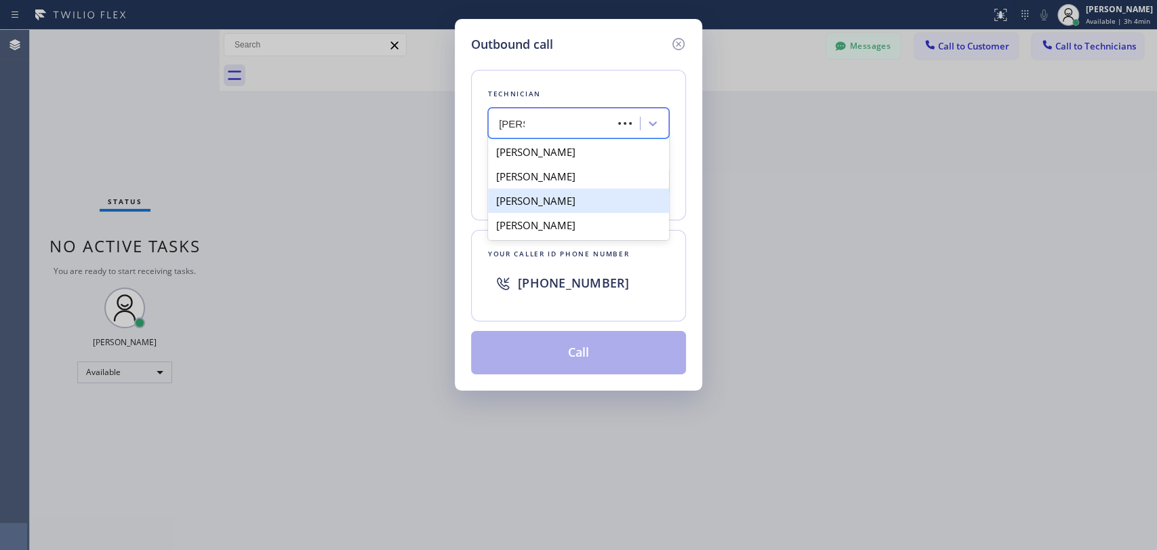
click at [586, 203] on div "[PERSON_NAME]" at bounding box center [578, 200] width 181 height 24
type input "[PHONE_NUMBER]"
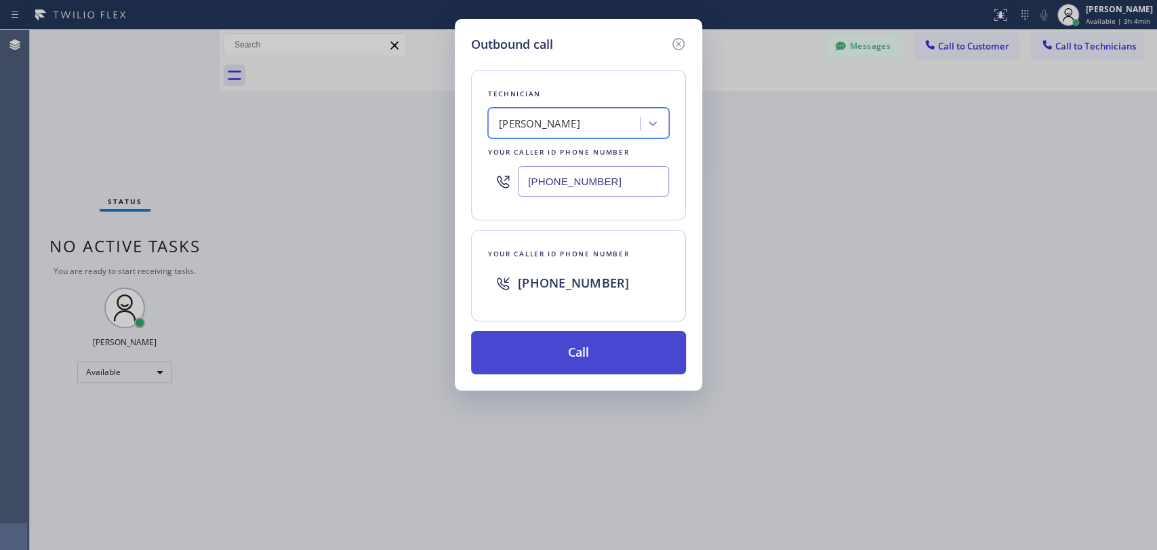
click at [571, 348] on button "Call" at bounding box center [578, 352] width 215 height 43
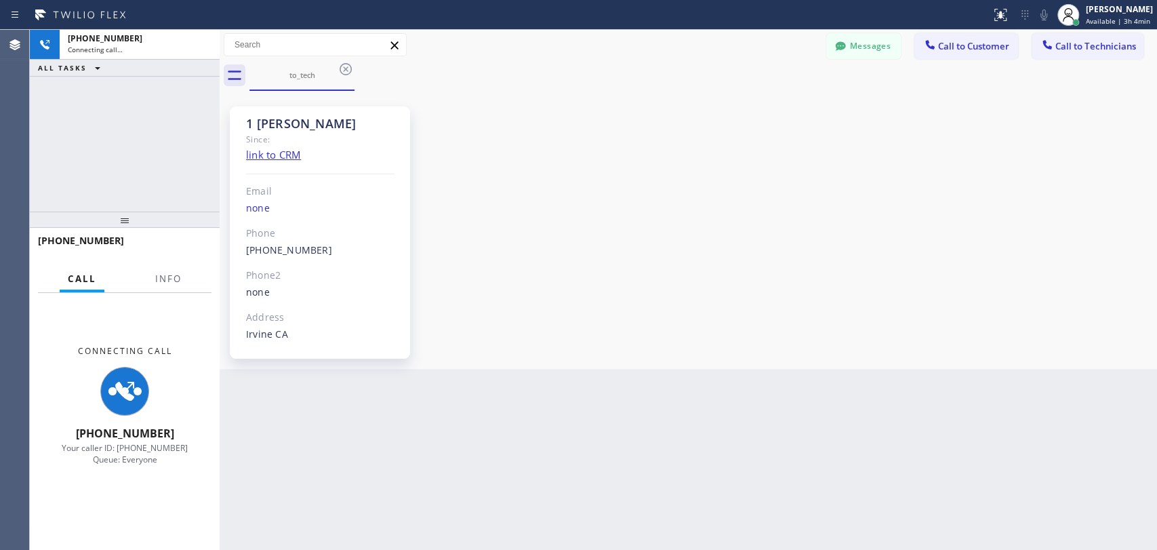
scroll to position [6198, 0]
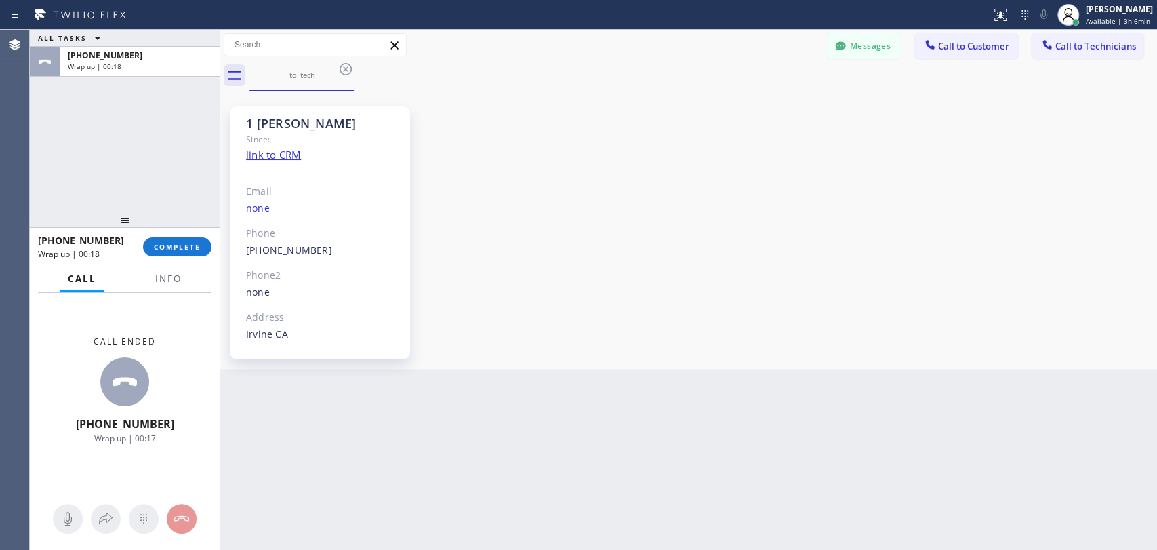
drag, startPoint x: 100, startPoint y: 136, endPoint x: 138, endPoint y: 157, distance: 43.1
click at [100, 136] on div "ALL TASKS ALL TASKS ACTIVE TASKS TASKS IN WRAP UP +19493940845 Wrap up | 00:18" at bounding box center [125, 121] width 190 height 182
click at [182, 242] on span "COMPLETE" at bounding box center [177, 246] width 47 height 9
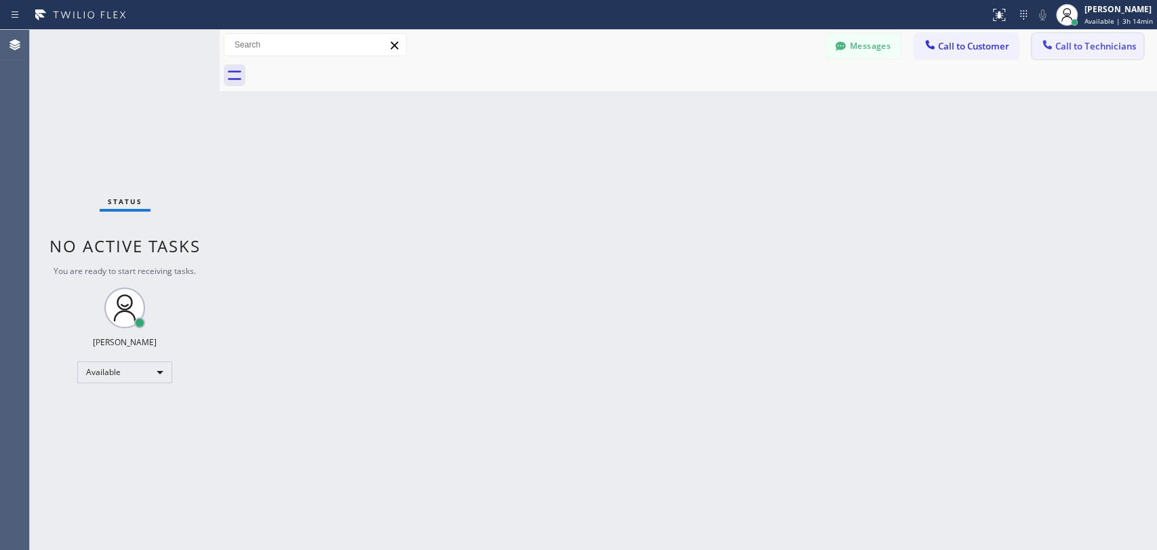
click at [1086, 39] on button "Call to Technicians" at bounding box center [1088, 46] width 112 height 26
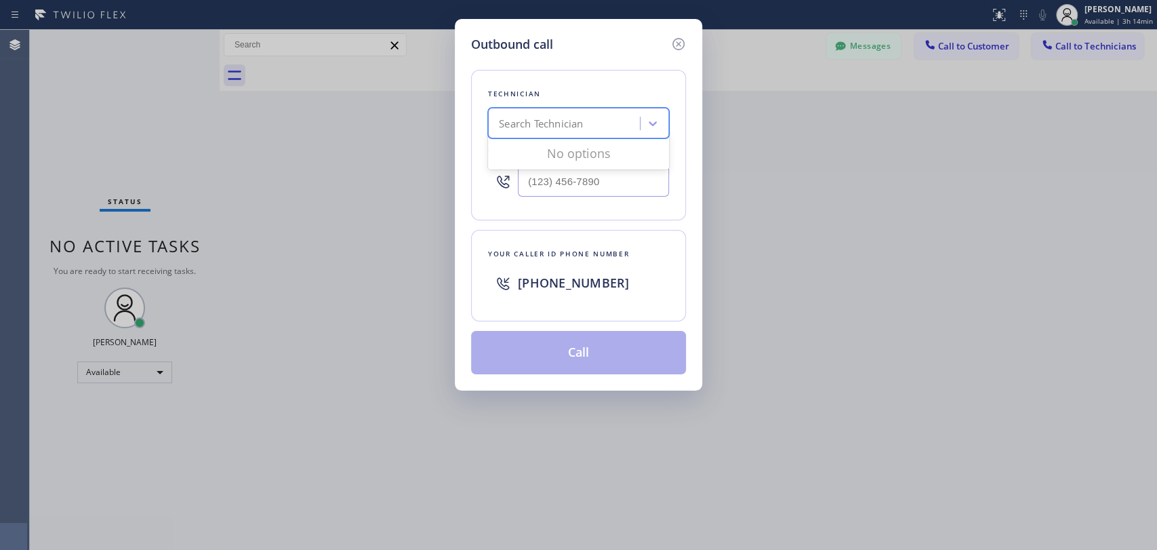
click at [509, 116] on div "Search Technician" at bounding box center [541, 124] width 84 height 16
type input "serg"
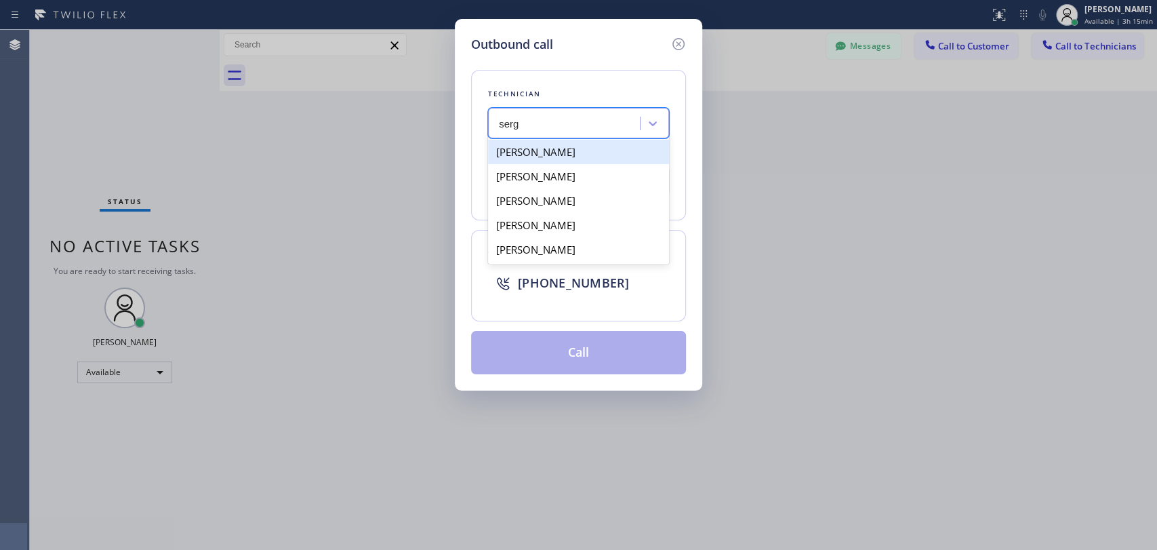
click at [608, 153] on div "[PERSON_NAME]" at bounding box center [578, 152] width 181 height 24
type input "(323) 304-1325"
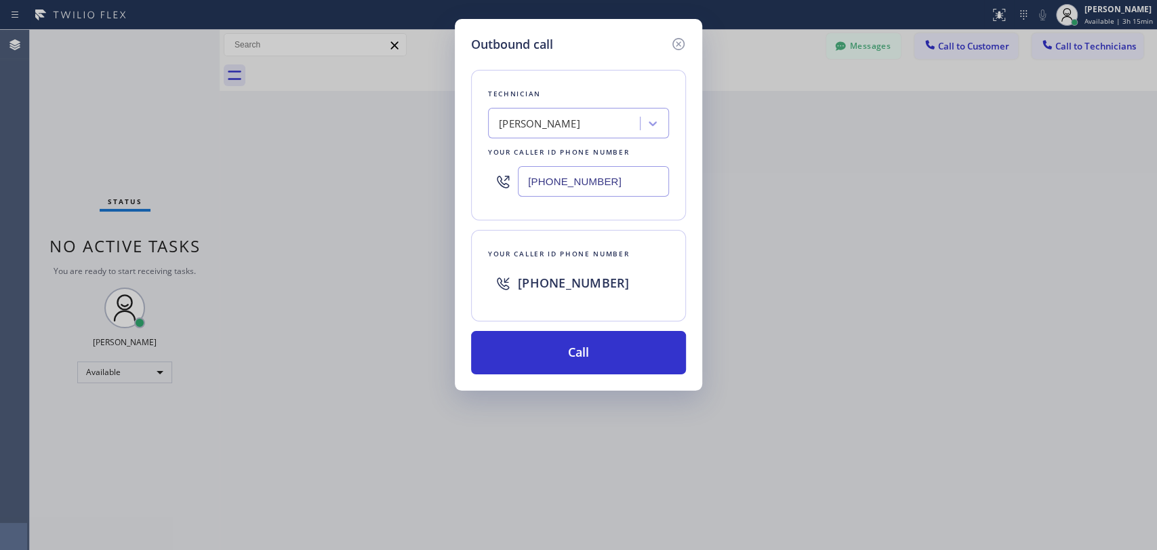
click at [678, 168] on div "Technician Sergey Kozhemyakin Your caller id phone number (323) 304-1325" at bounding box center [578, 145] width 215 height 151
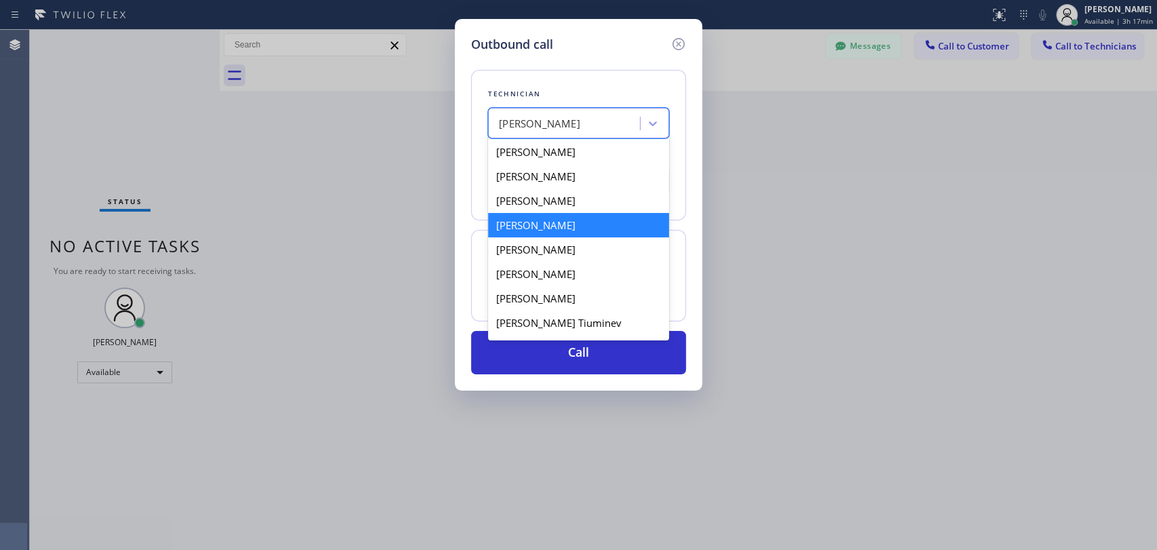
click at [589, 133] on div "[PERSON_NAME]" at bounding box center [566, 124] width 148 height 24
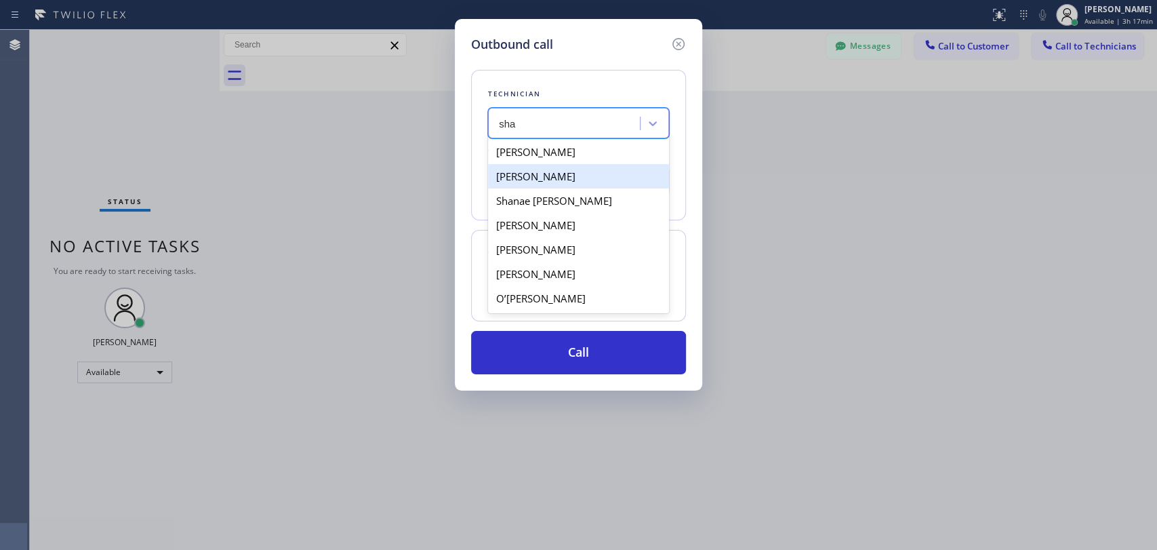
type input "sham"
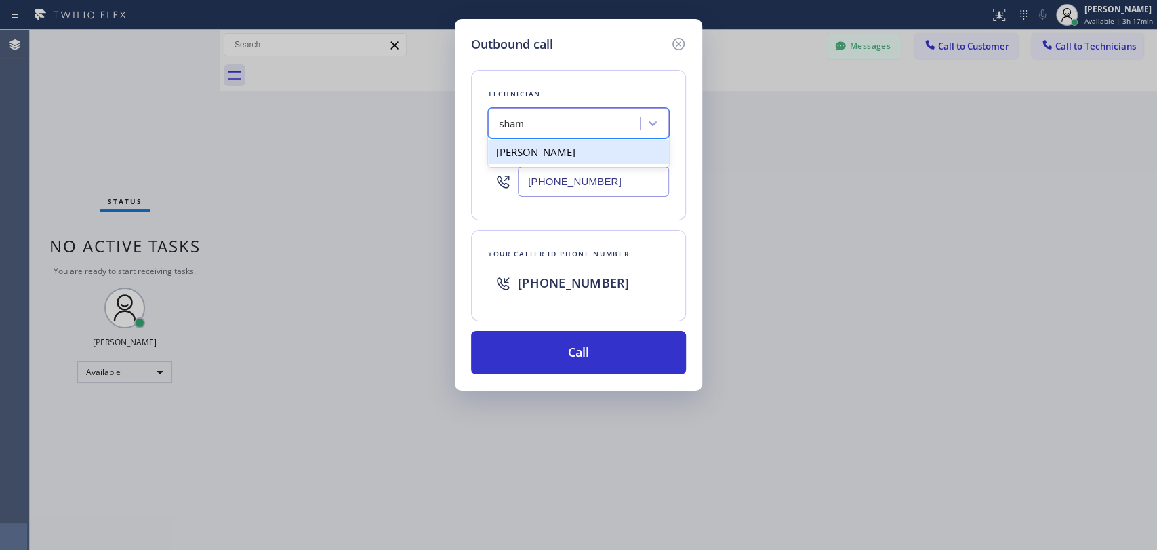
drag, startPoint x: 573, startPoint y: 151, endPoint x: 574, endPoint y: 163, distance: 11.5
click at [572, 153] on div "Shamsuddin Esmati" at bounding box center [578, 152] width 181 height 24
type input "(916) 706-8130"
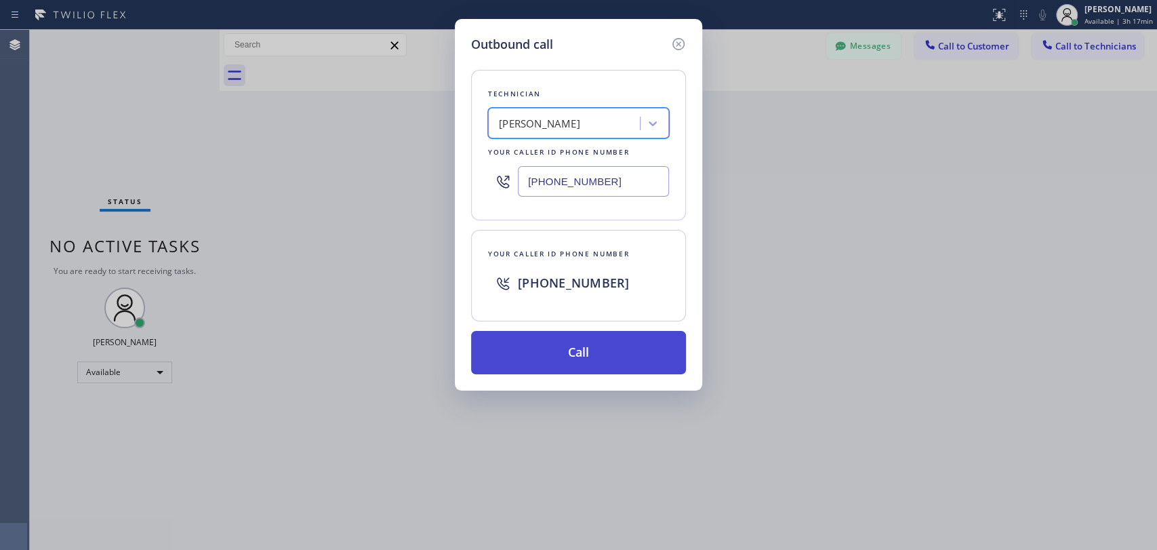
click at [603, 345] on button "Call" at bounding box center [578, 352] width 215 height 43
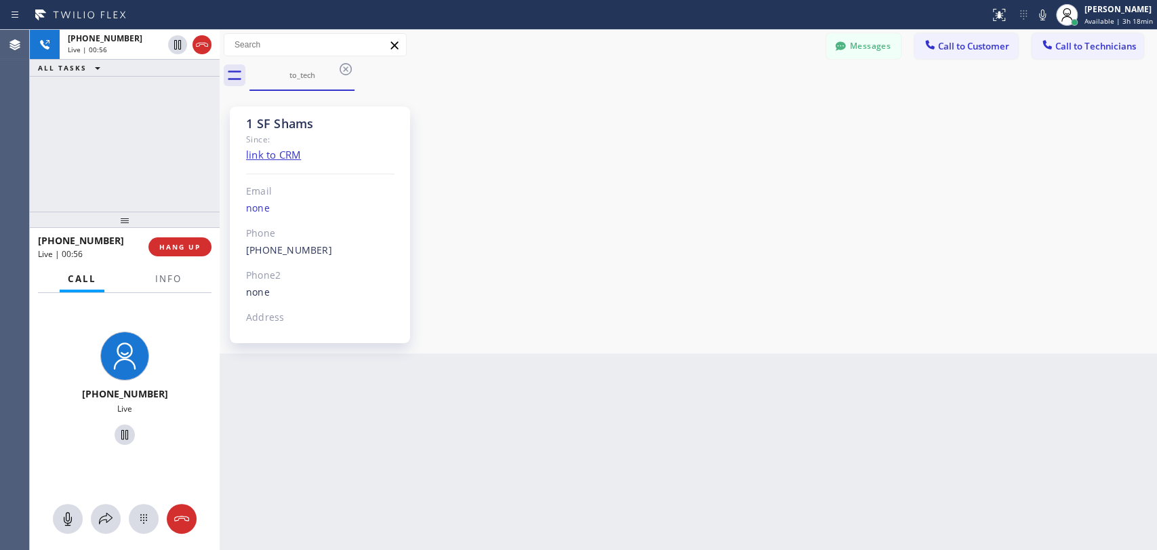
click at [119, 187] on div "+19167068130 Live | 00:56 ALL TASKS ALL TASKS ACTIVE TASKS TASKS IN WRAP UP" at bounding box center [125, 121] width 190 height 182
click at [146, 151] on div "+19167068130 Live | 00:59 ALL TASKS ALL TASKS ACTIVE TASKS TASKS IN WRAP UP" at bounding box center [125, 121] width 190 height 182
click at [168, 125] on div "+19167068130 Live | 01:00 ALL TASKS ALL TASKS ACTIVE TASKS TASKS IN WRAP UP" at bounding box center [125, 121] width 190 height 182
click at [186, 239] on button "HANG UP" at bounding box center [179, 246] width 63 height 19
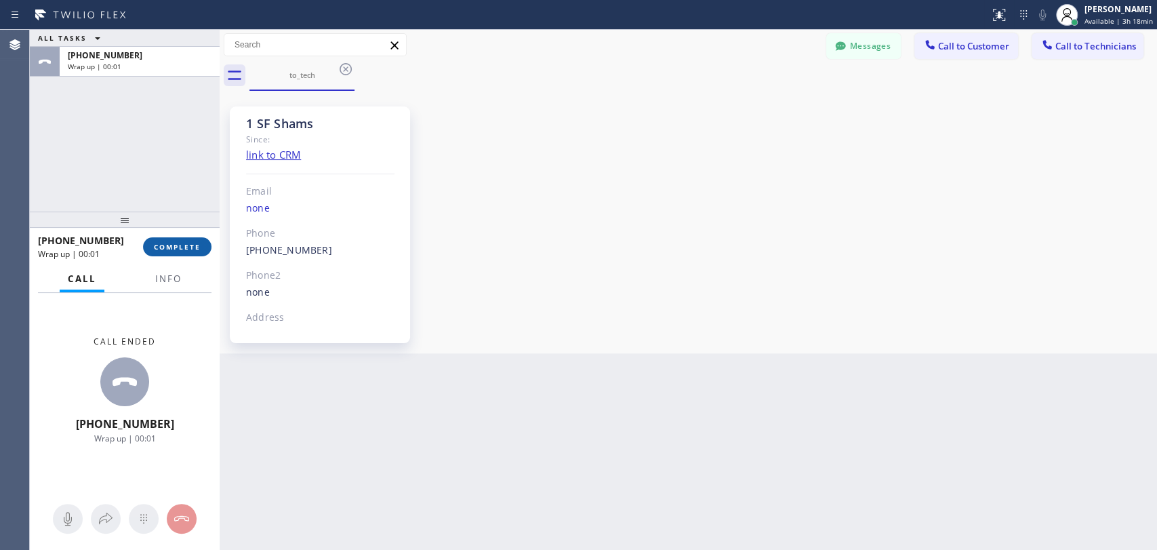
click at [184, 241] on button "COMPLETE" at bounding box center [177, 246] width 68 height 19
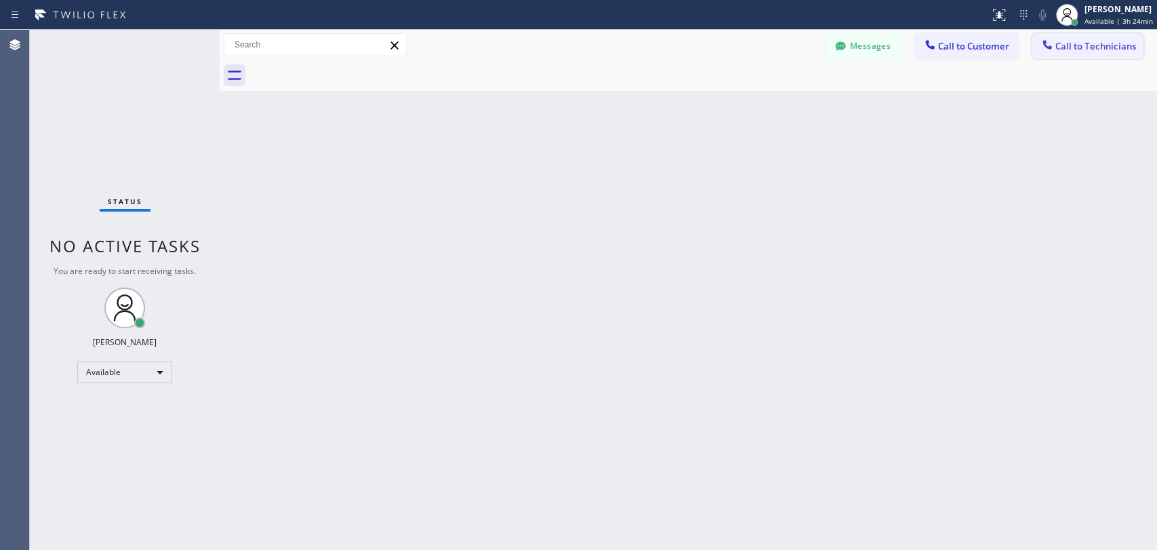
click at [1098, 51] on span "Call to Technicians" at bounding box center [1096, 46] width 81 height 12
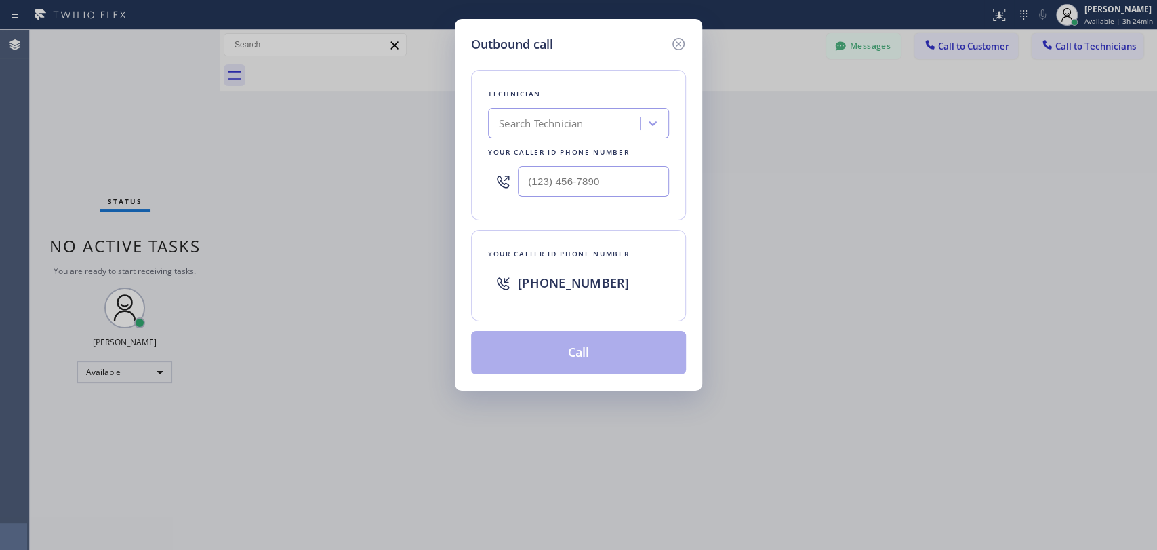
click at [591, 134] on div "Search Technician" at bounding box center [566, 124] width 148 height 24
type input "зфкшы"
drag, startPoint x: 537, startPoint y: 118, endPoint x: 471, endPoint y: 121, distance: 66.5
click at [471, 121] on div "Technician option Shamsuddin Esmati, selected. 0 results available. Select is f…" at bounding box center [578, 145] width 215 height 151
type input "pari"
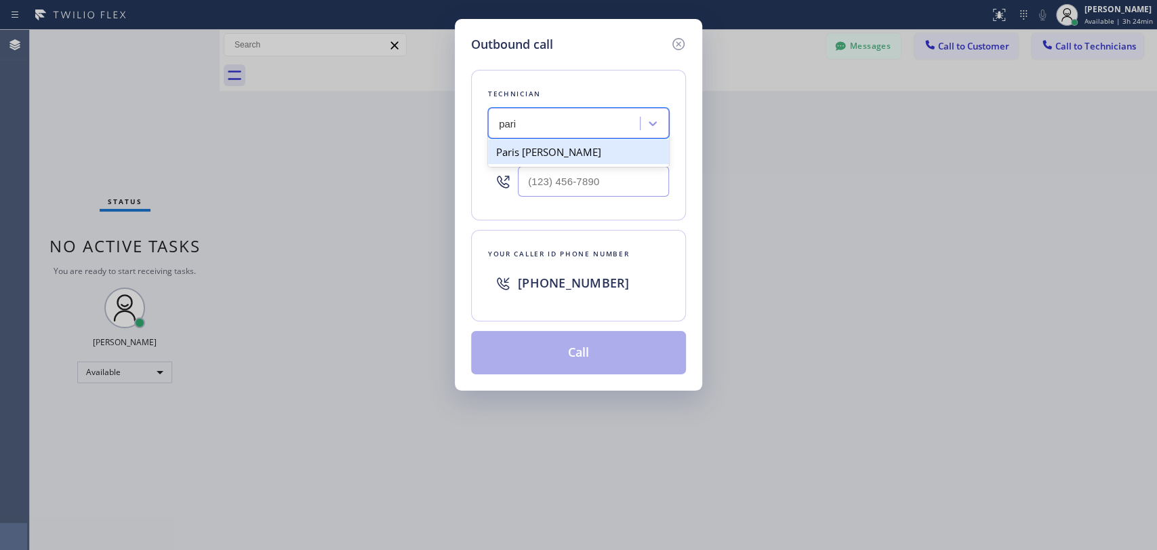
click at [533, 155] on div "Paris Jehovan Correa" at bounding box center [578, 152] width 181 height 24
type input "(646) 245-8765"
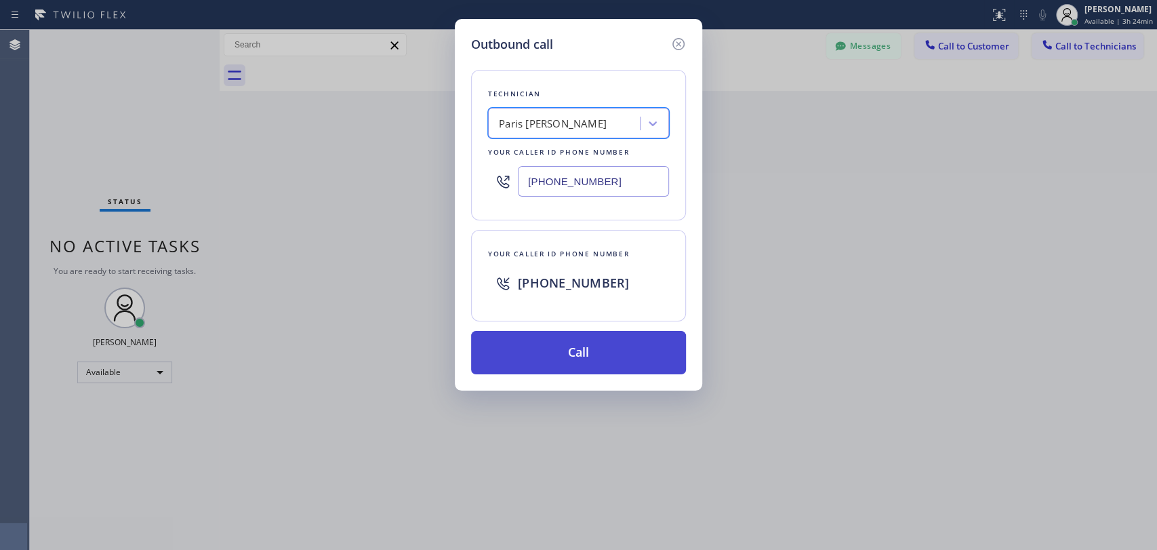
click at [611, 353] on button "Call" at bounding box center [578, 352] width 215 height 43
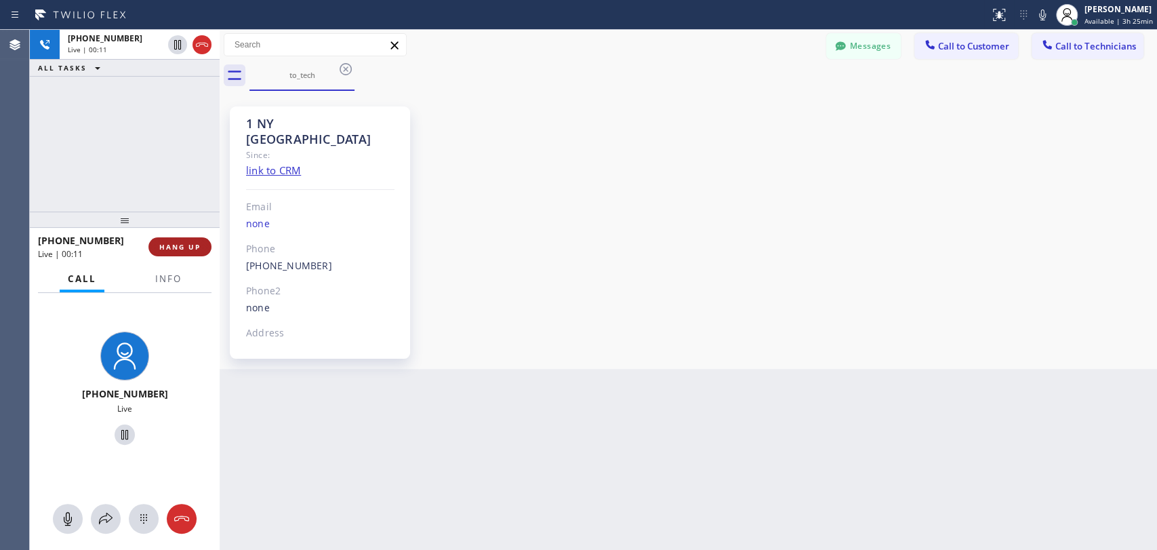
click at [186, 238] on button "HANG UP" at bounding box center [179, 246] width 63 height 19
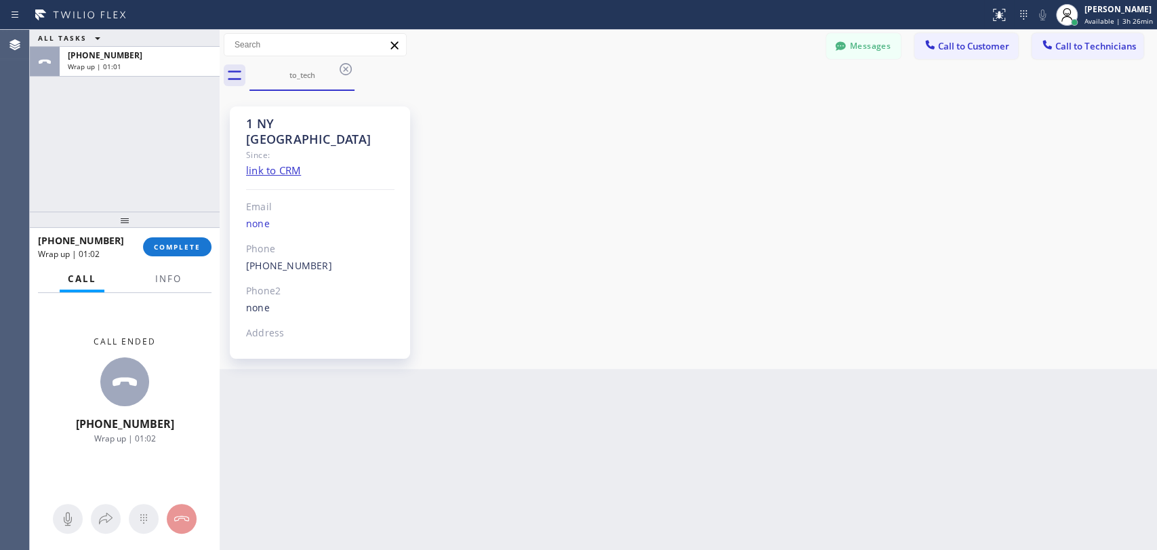
click at [103, 174] on div "ALL TASKS ALL TASKS ACTIVE TASKS TASKS IN WRAP UP +16462458765 Wrap up | 01:01" at bounding box center [125, 121] width 190 height 182
drag, startPoint x: 179, startPoint y: 245, endPoint x: 274, endPoint y: 197, distance: 106.4
click at [180, 245] on span "COMPLETE" at bounding box center [177, 246] width 47 height 9
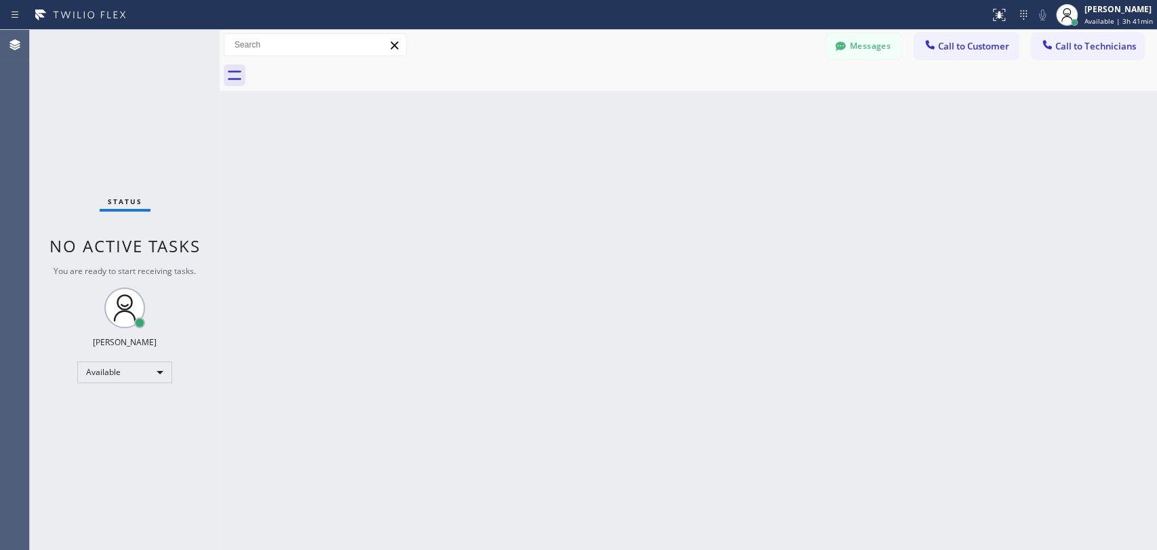
click at [1099, 60] on div at bounding box center [704, 75] width 908 height 31
click at [1093, 52] on span "Call to Technicians" at bounding box center [1096, 46] width 81 height 12
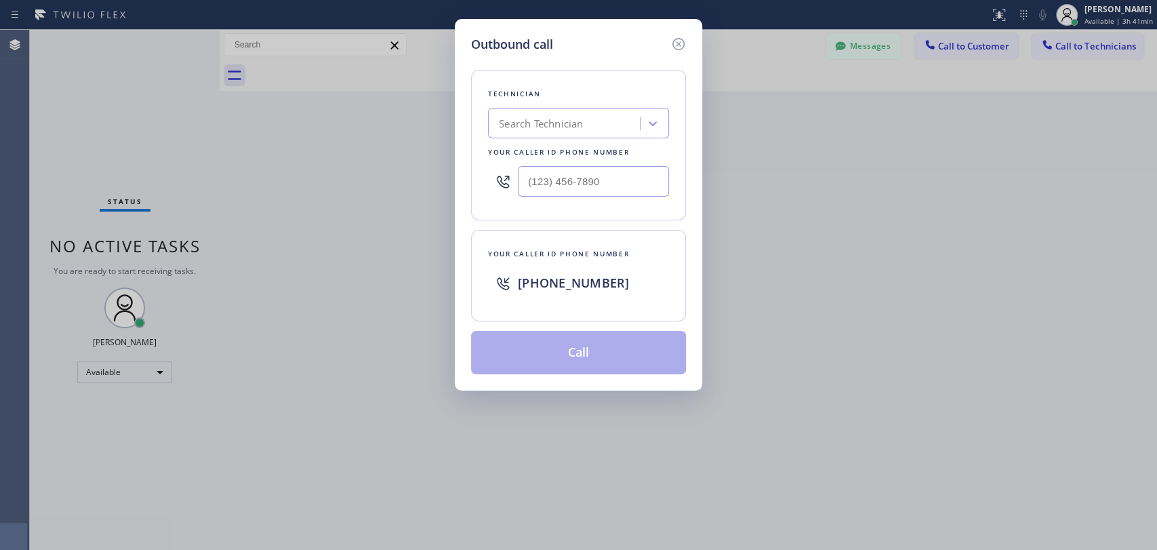
click at [522, 126] on div "Search Technician" at bounding box center [541, 124] width 84 height 16
type input "keA"
click at [1039, 280] on div "Outbound call Technician Search Technician Your caller id phone number Your cal…" at bounding box center [578, 275] width 1157 height 550
click at [544, 126] on div "Search Technician" at bounding box center [541, 124] width 84 height 16
click at [546, 151] on div "Keanu Dhanraj Miller" at bounding box center [578, 152] width 181 height 24
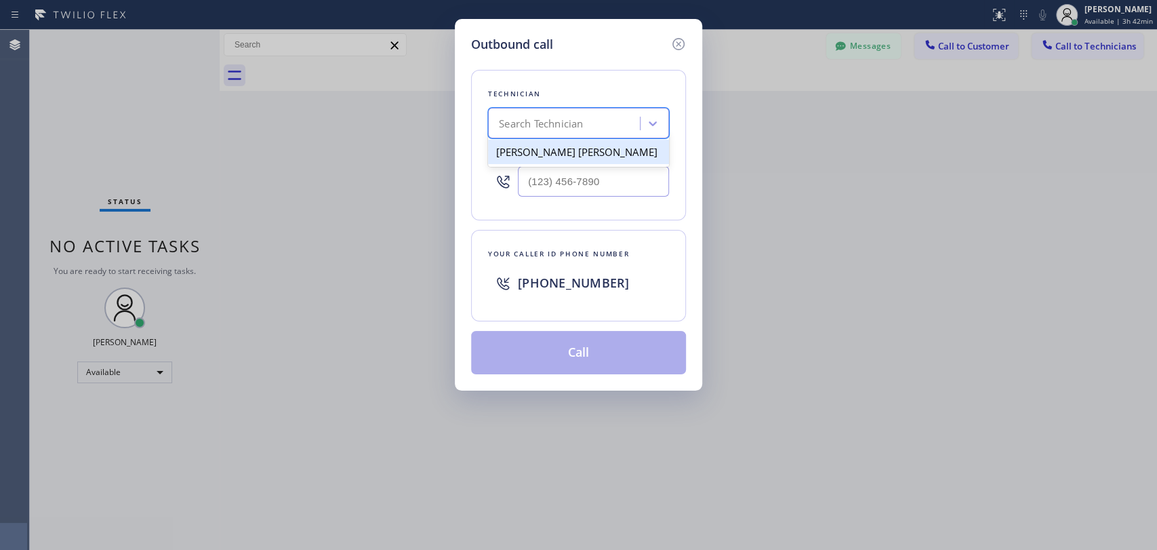
type input "(954) 997-0850"
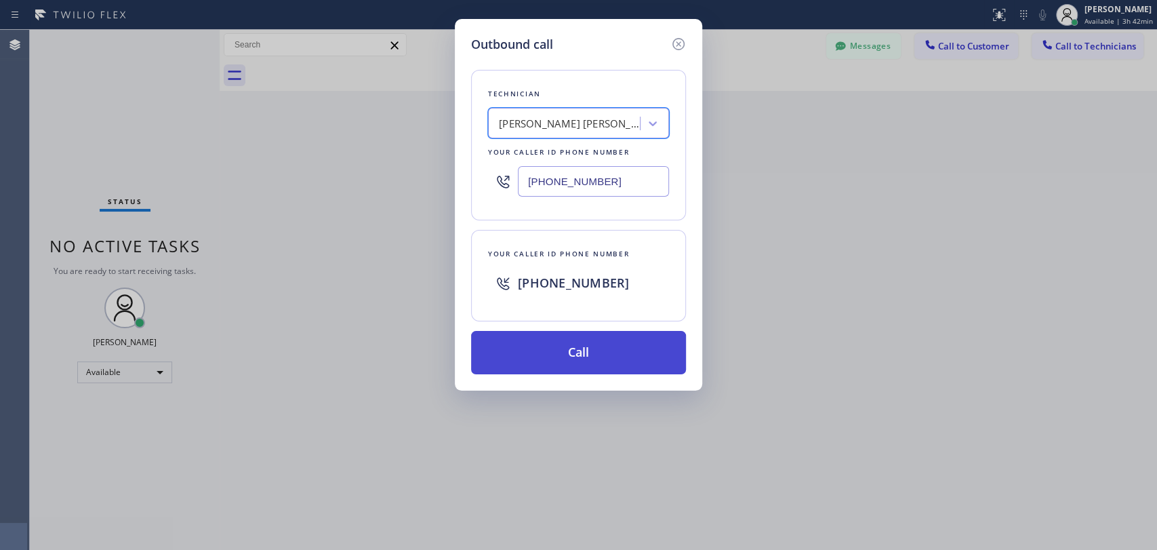
click at [562, 348] on button "Call" at bounding box center [578, 352] width 215 height 43
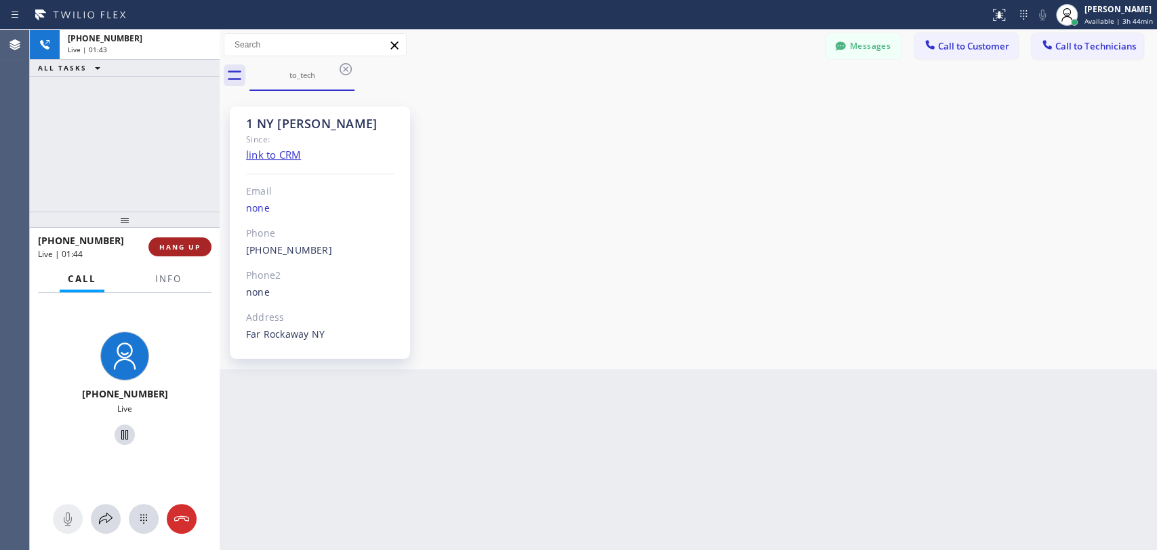
click at [176, 246] on span "HANG UP" at bounding box center [179, 246] width 41 height 9
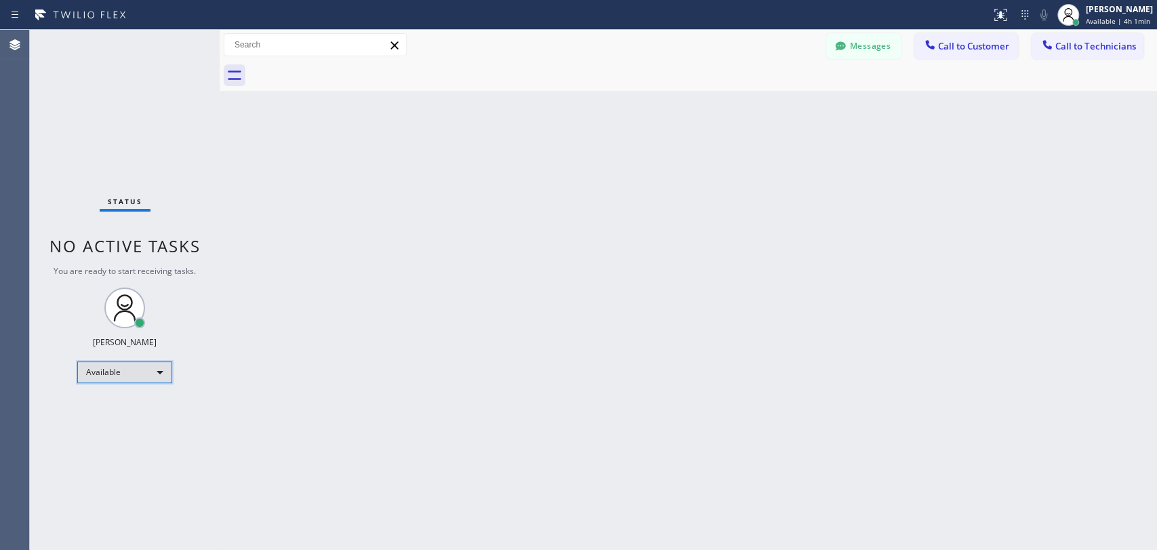
click at [132, 365] on div "Available" at bounding box center [124, 372] width 95 height 22
click at [117, 371] on div "Available" at bounding box center [124, 372] width 95 height 22
click at [129, 391] on li "Offline" at bounding box center [124, 390] width 92 height 16
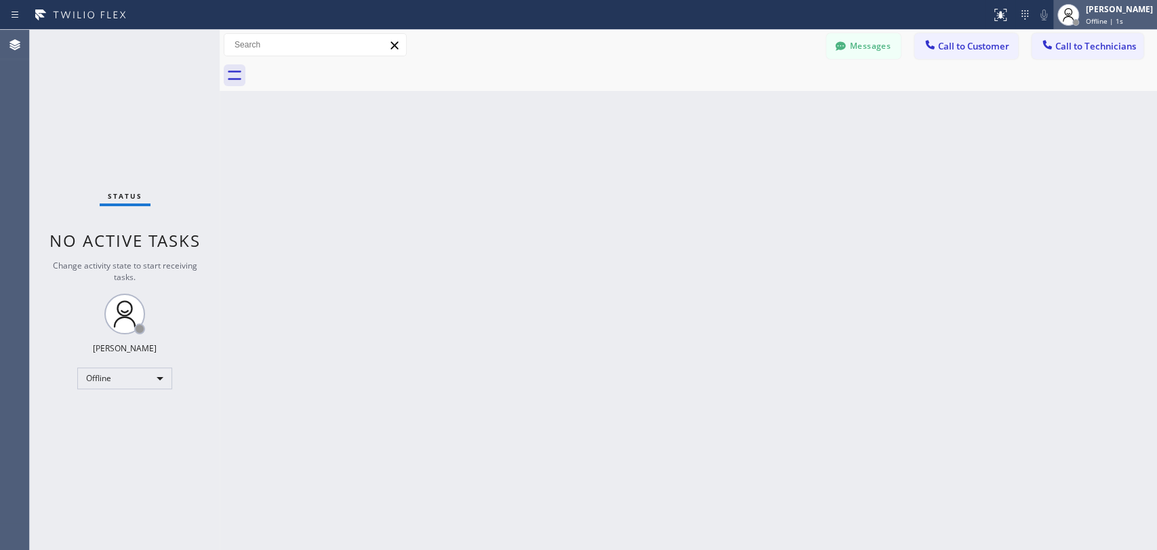
click at [1072, 18] on div at bounding box center [1069, 15] width 30 height 30
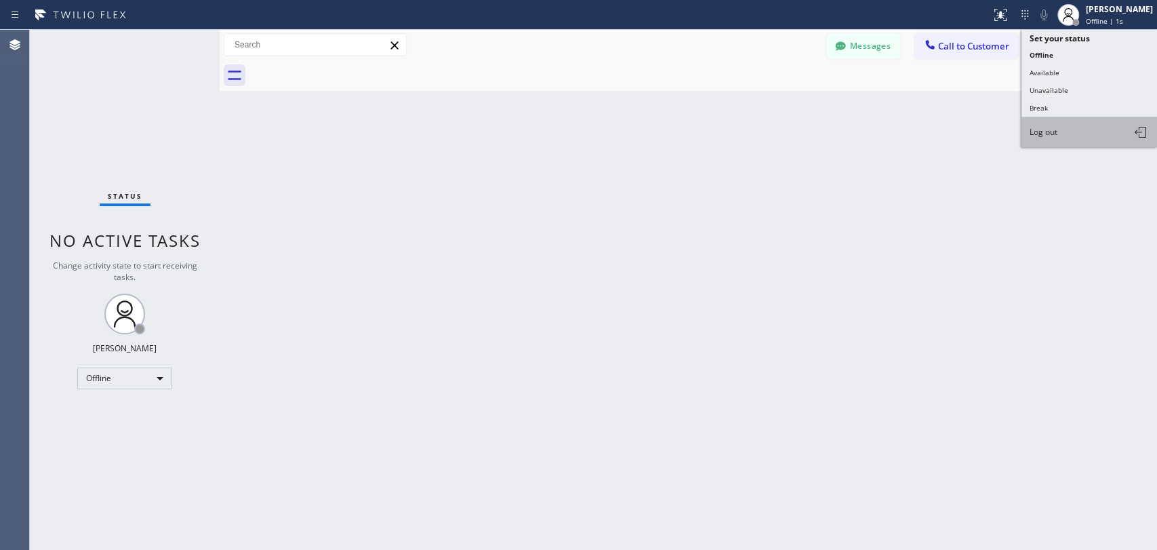
click at [1064, 126] on button "Log out" at bounding box center [1090, 132] width 136 height 30
